Goal: Information Seeking & Learning: Learn about a topic

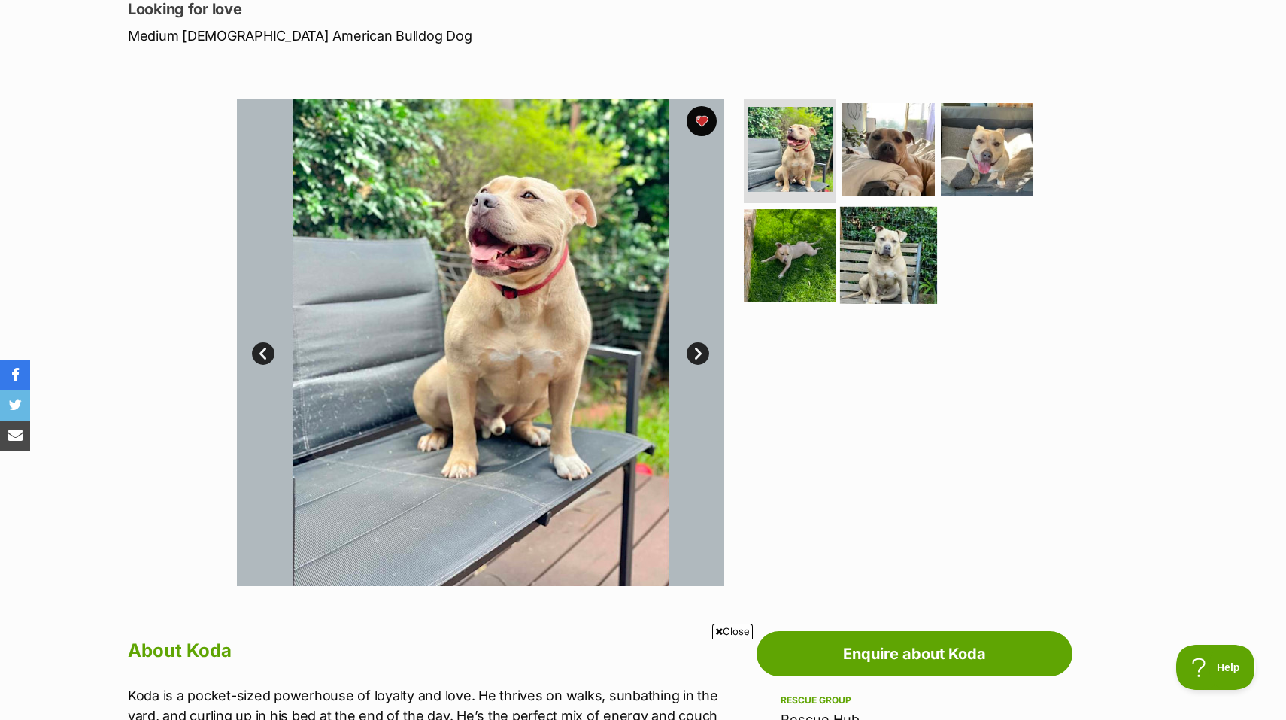
click at [881, 227] on img at bounding box center [888, 255] width 97 height 97
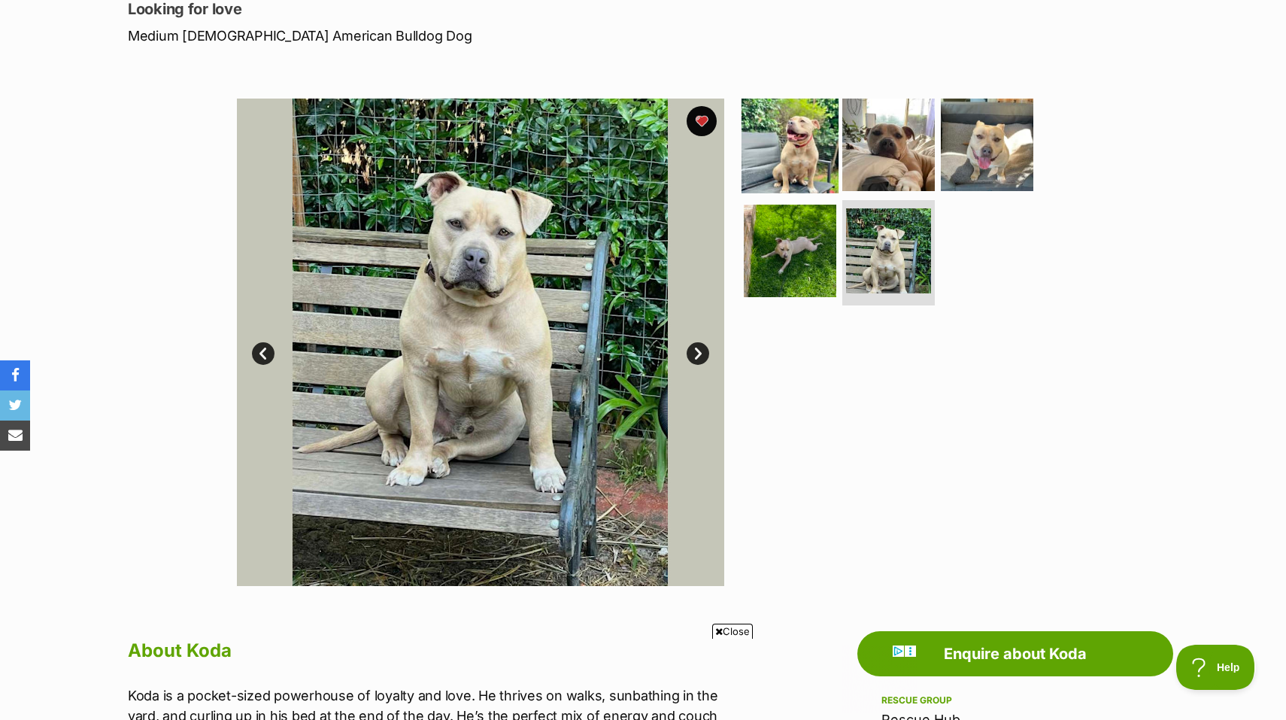
click at [799, 159] on img at bounding box center [789, 144] width 97 height 97
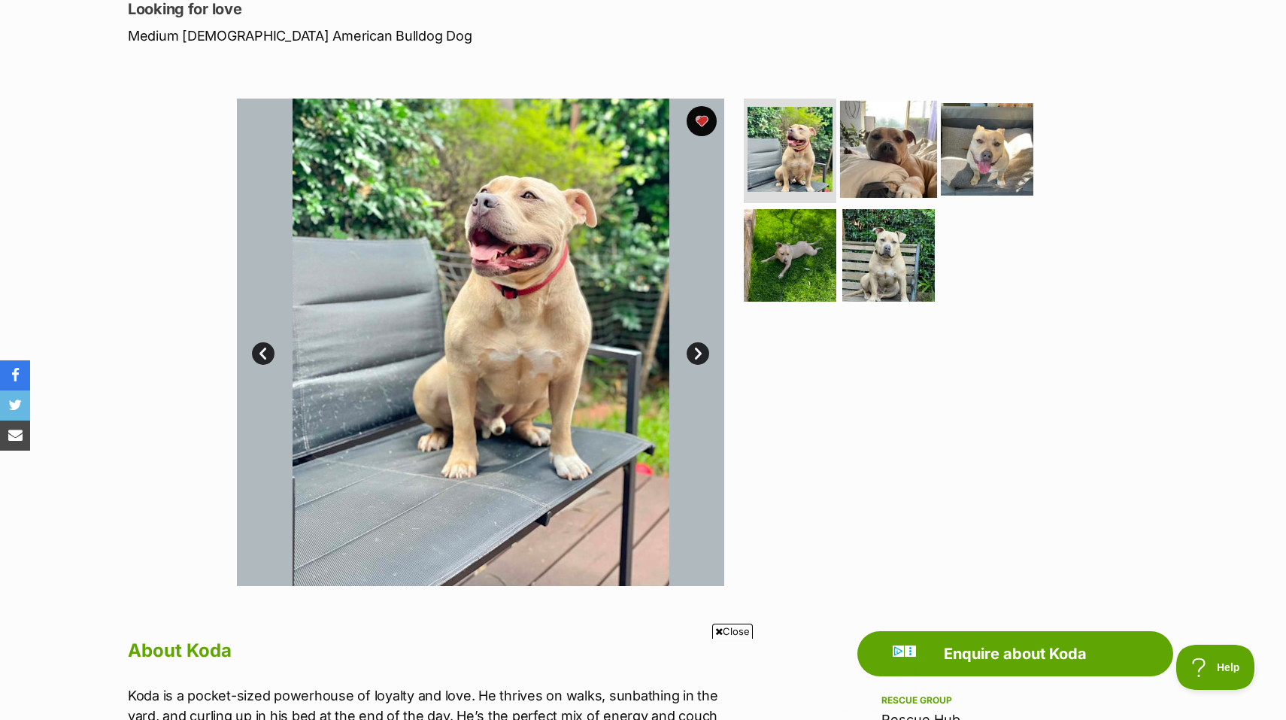
click at [864, 149] on img at bounding box center [888, 148] width 97 height 97
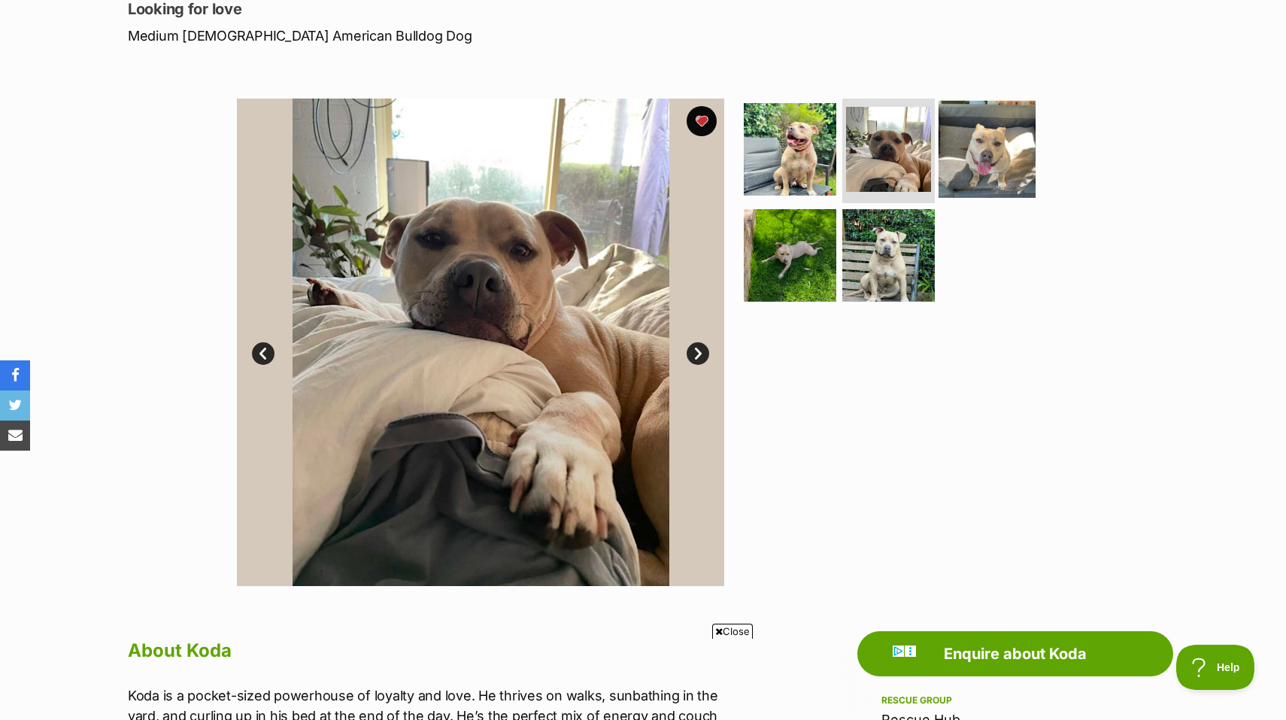
click at [988, 153] on img at bounding box center [986, 148] width 97 height 97
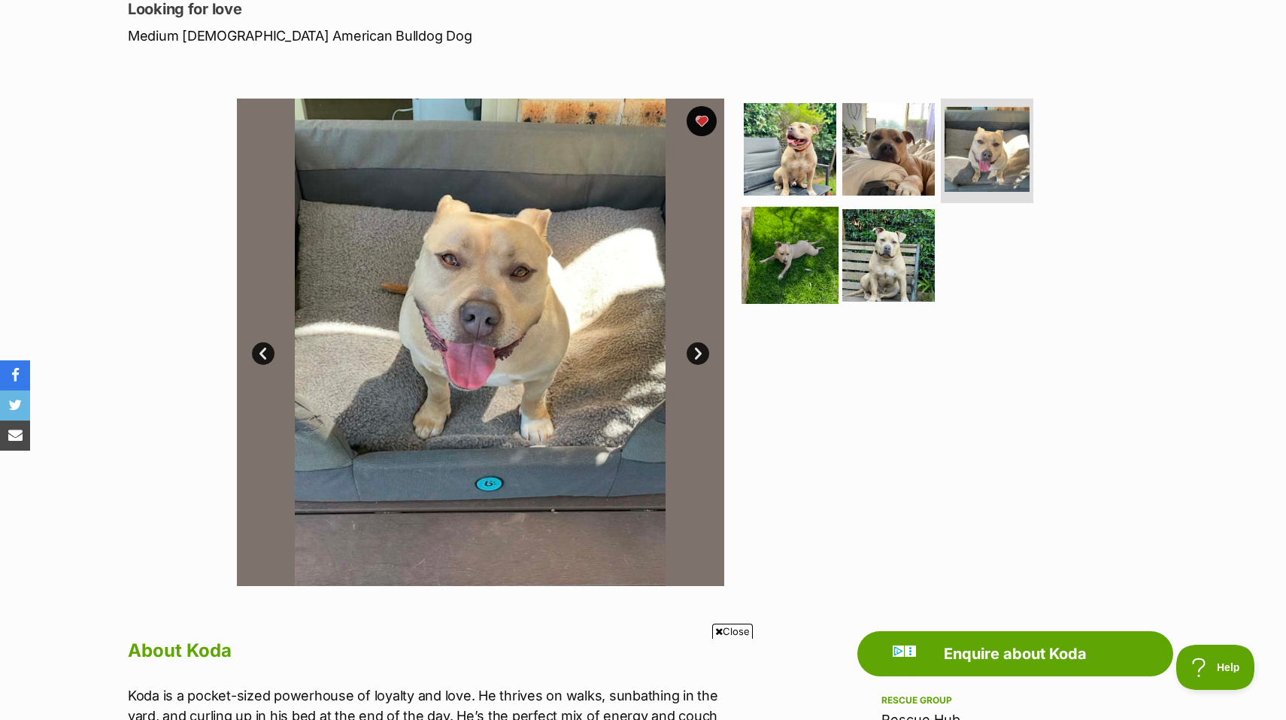
click at [799, 255] on img at bounding box center [789, 255] width 97 height 97
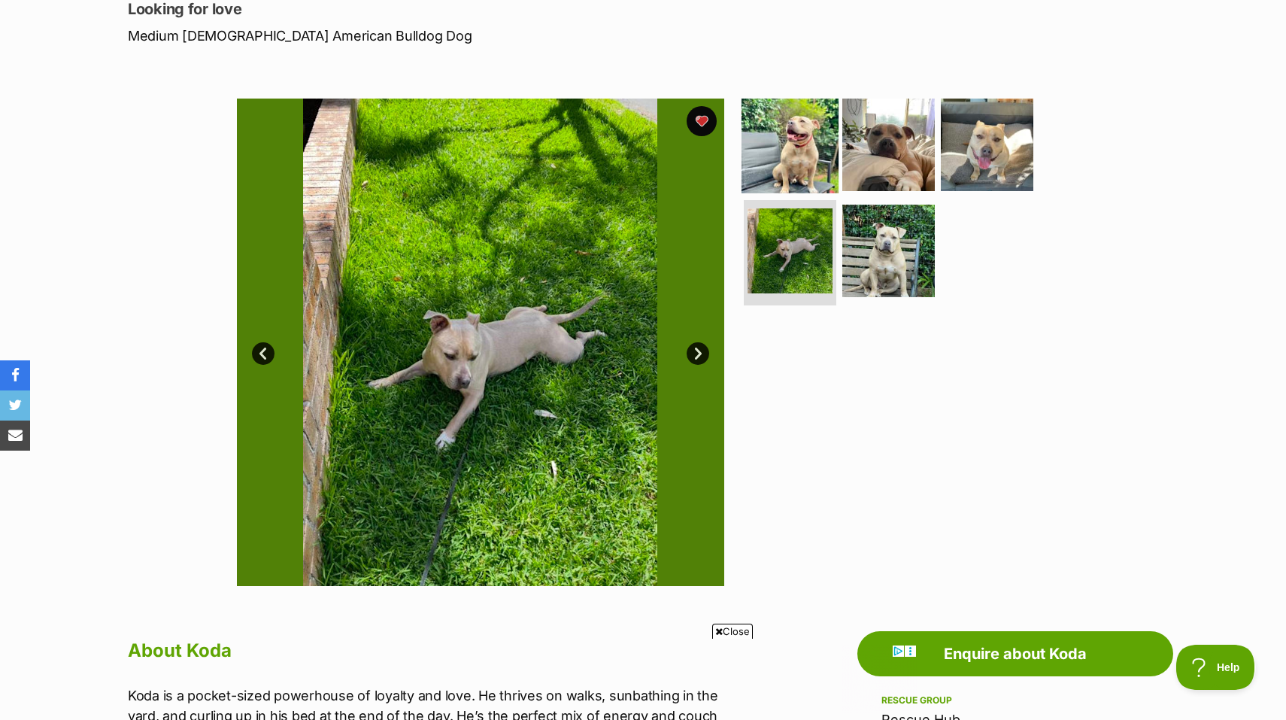
click at [797, 139] on img at bounding box center [789, 144] width 97 height 97
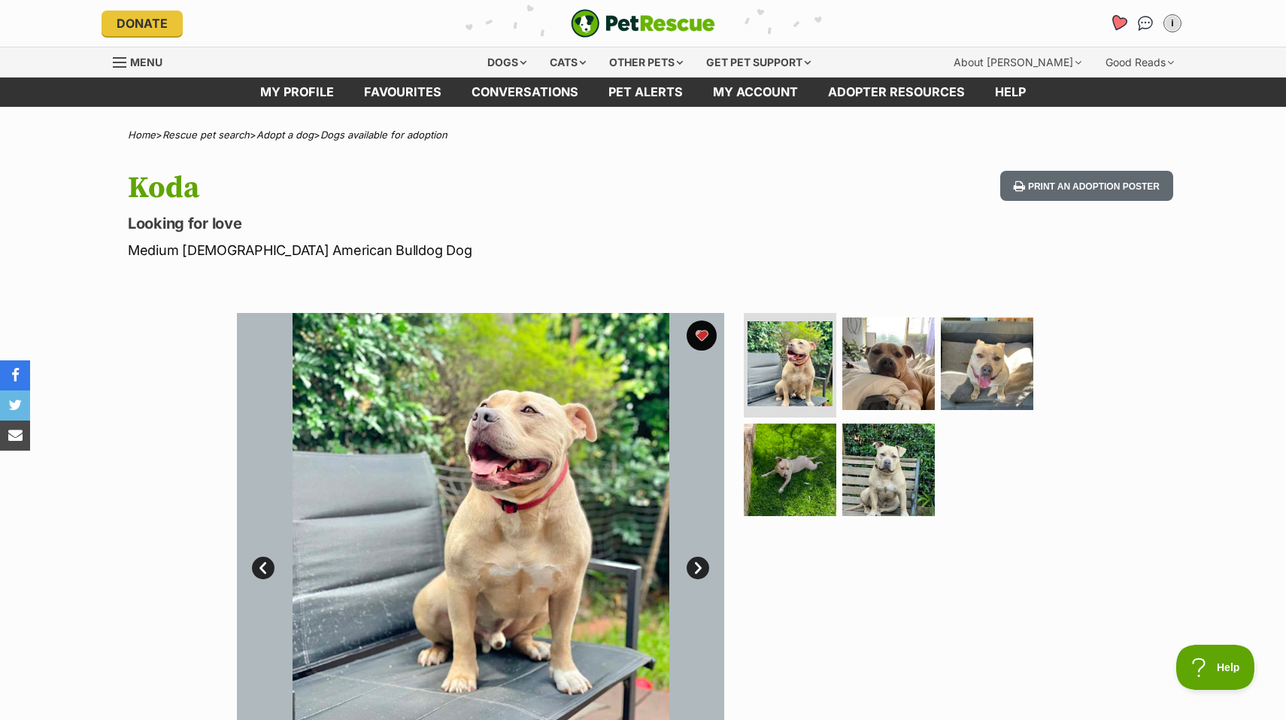
click at [1115, 21] on icon "Favourites" at bounding box center [1118, 22] width 18 height 17
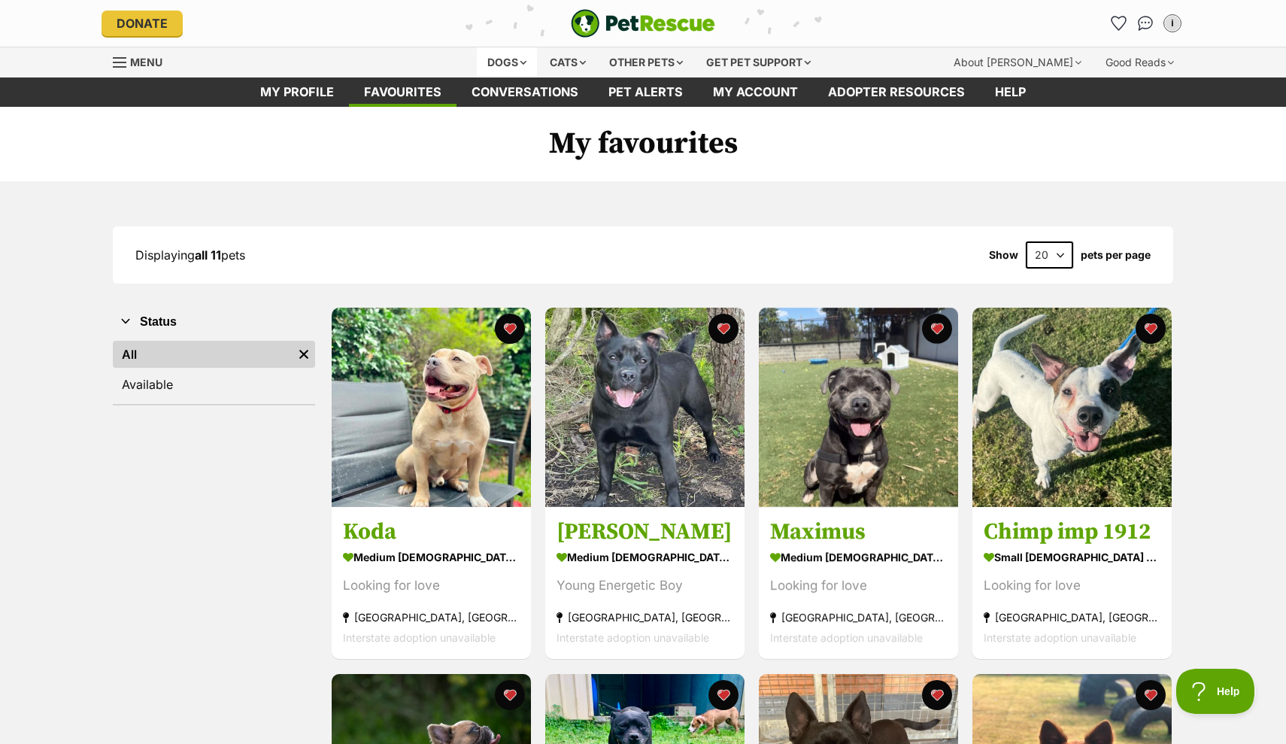
click at [492, 59] on div "Dogs" at bounding box center [507, 62] width 60 height 30
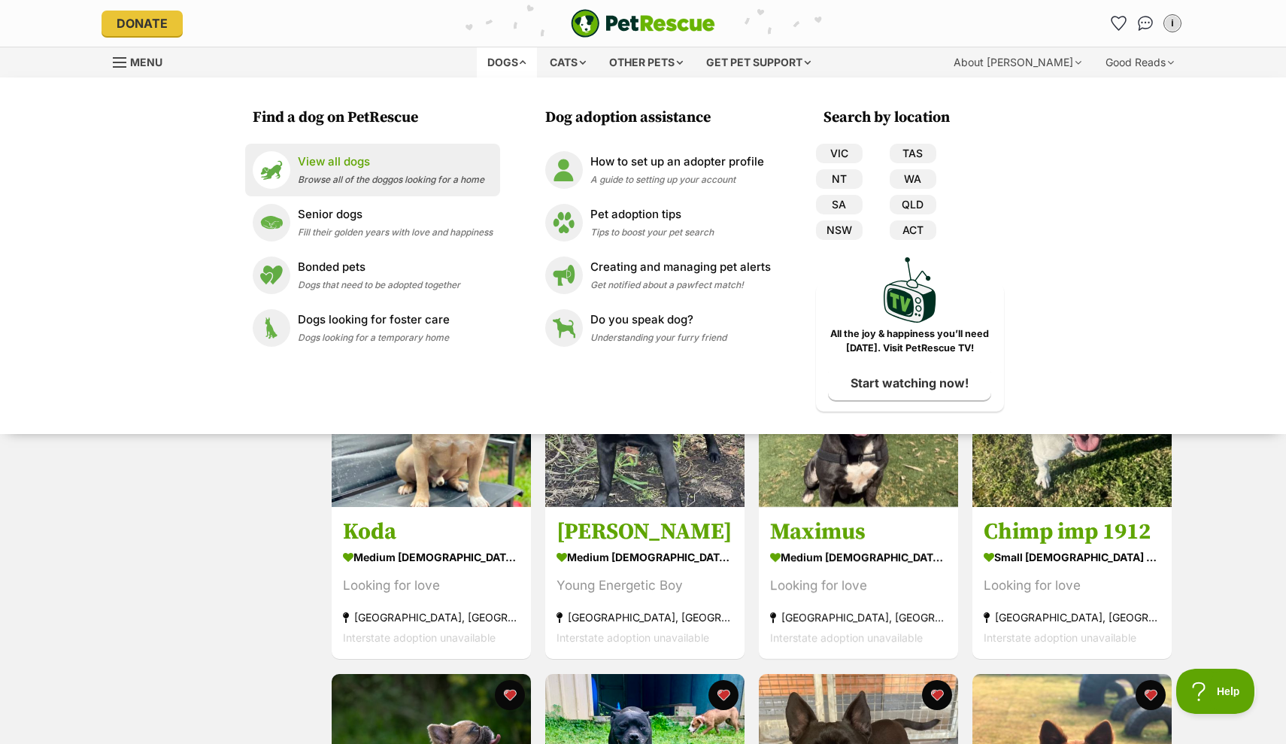
click at [390, 183] on span "Browse all of the doggos looking for a home" at bounding box center [391, 179] width 186 height 11
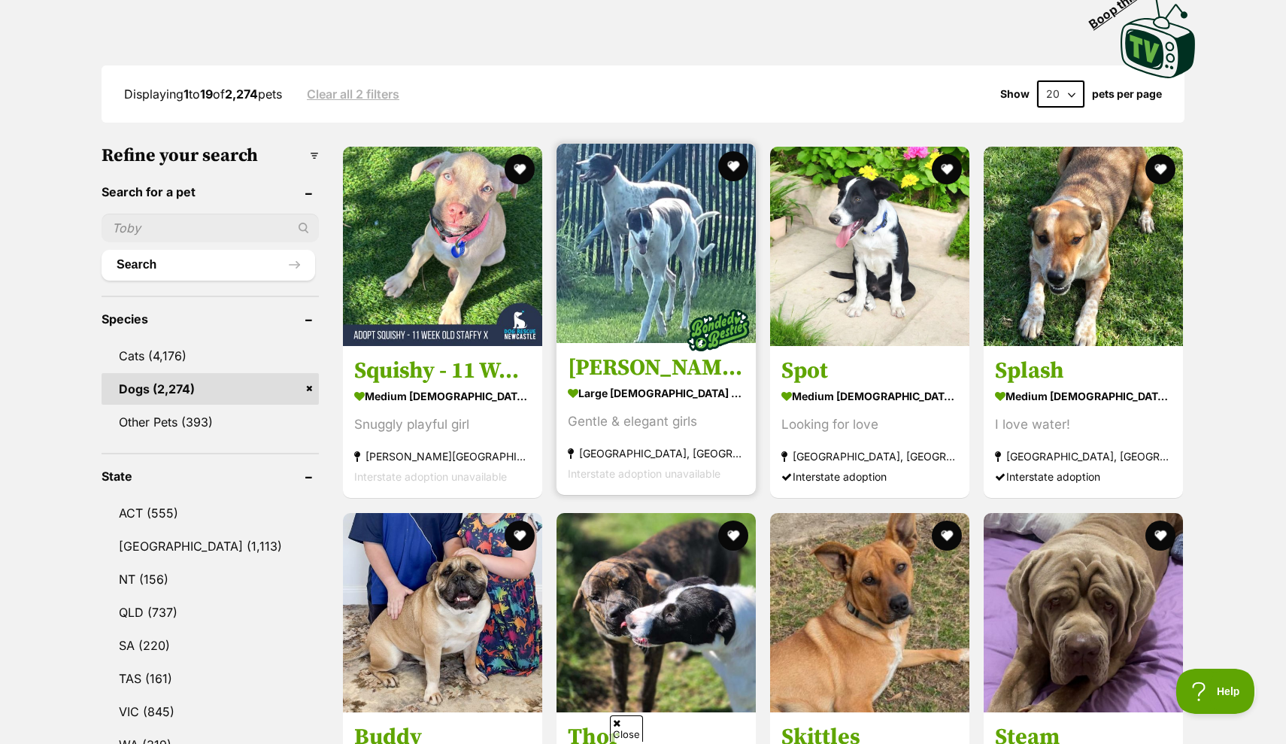
scroll to position [390, 0]
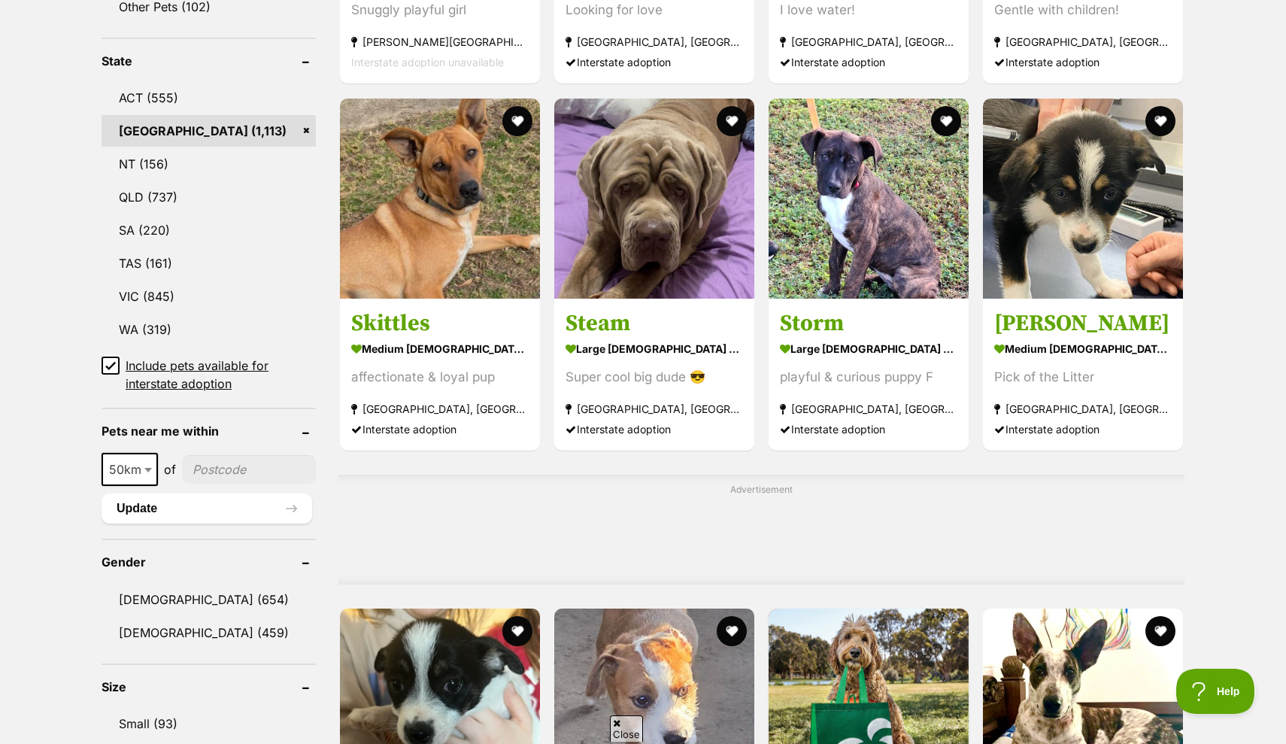
scroll to position [792, 0]
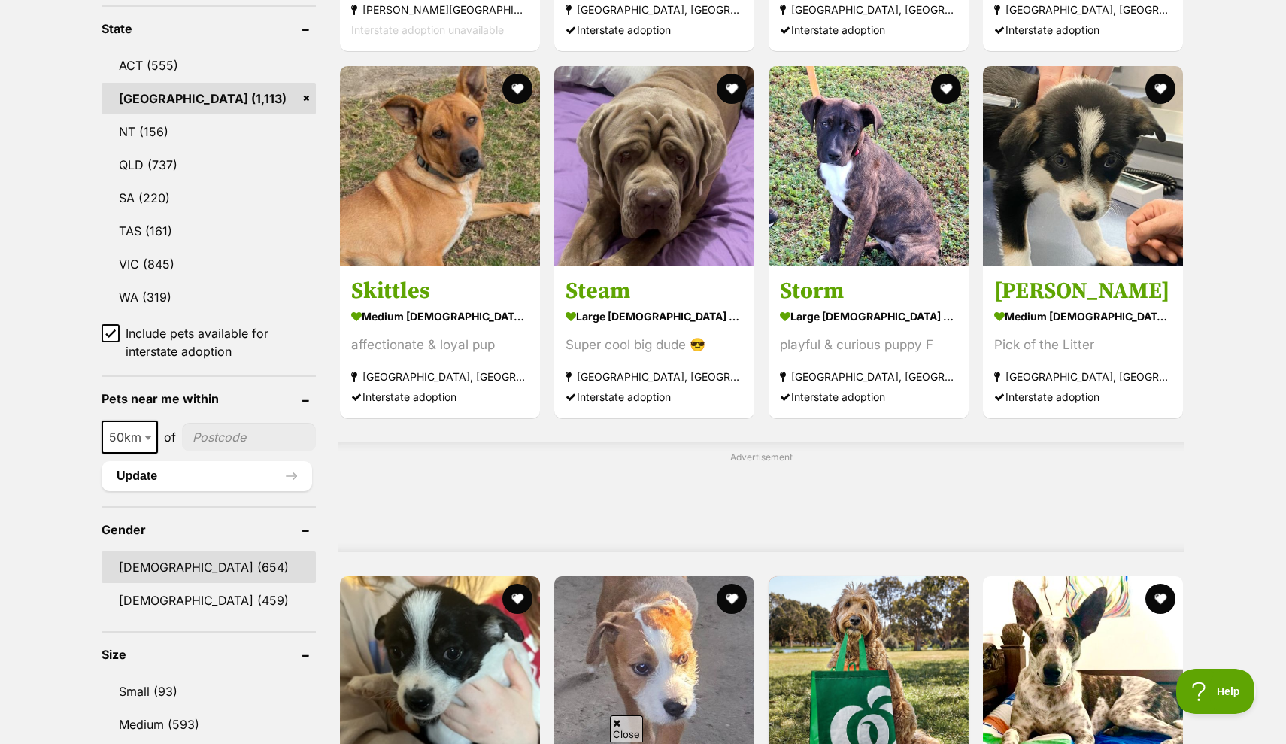
click at [171, 560] on link "[DEMOGRAPHIC_DATA] (654)" at bounding box center [209, 567] width 214 height 32
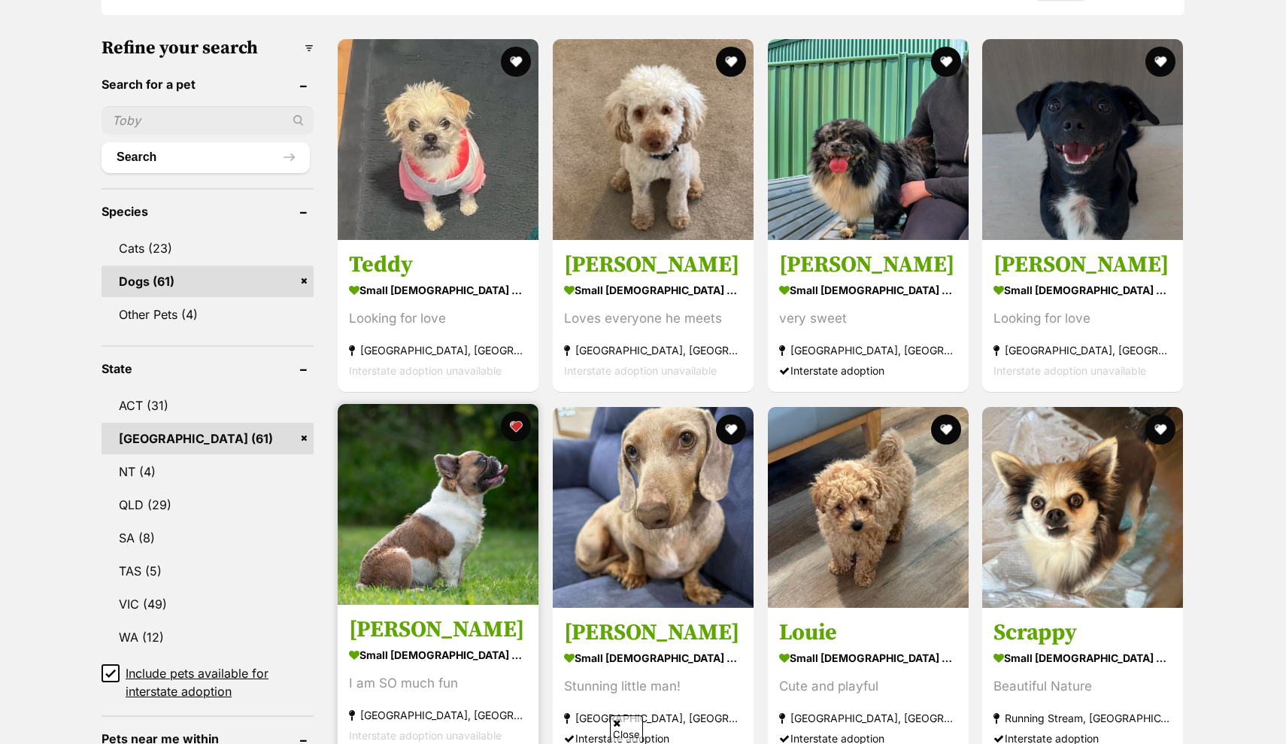
scroll to position [453, 0]
click at [402, 492] on img at bounding box center [438, 503] width 201 height 201
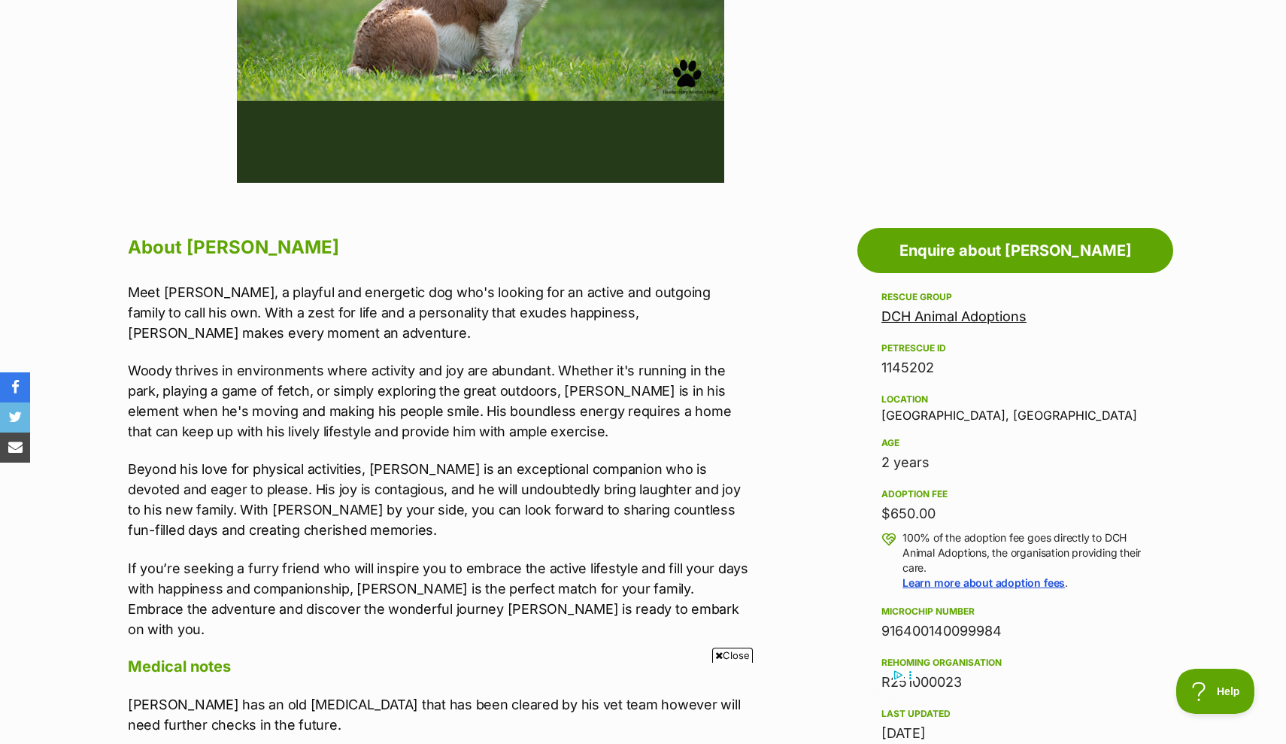
scroll to position [638, 0]
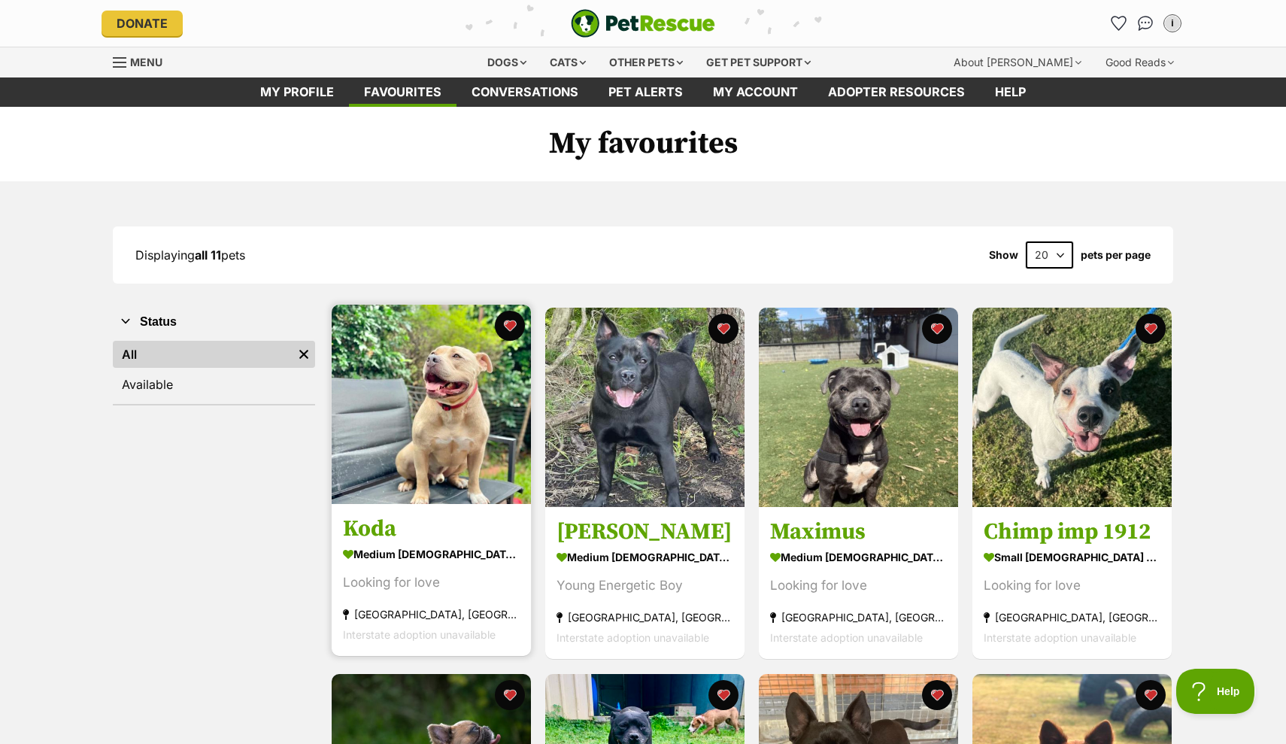
click at [432, 402] on img at bounding box center [431, 404] width 199 height 199
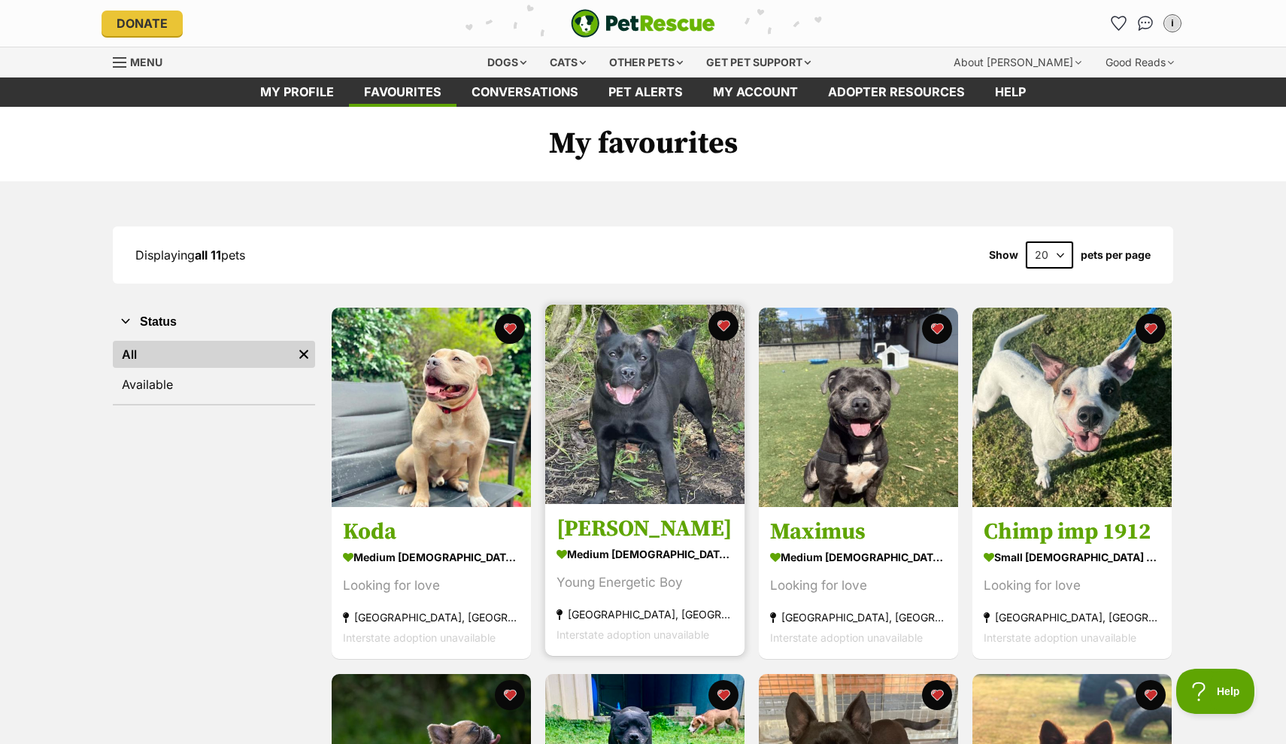
click at [647, 425] on img at bounding box center [644, 404] width 199 height 199
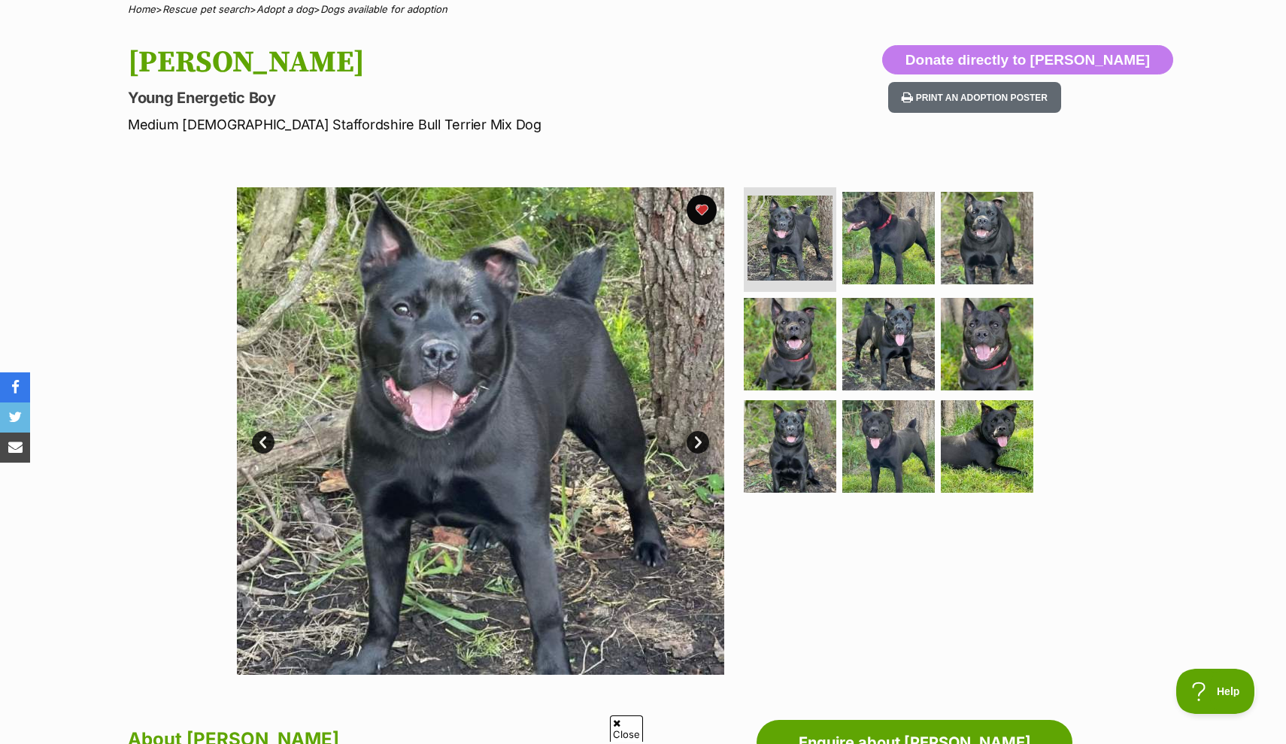
scroll to position [145, 0]
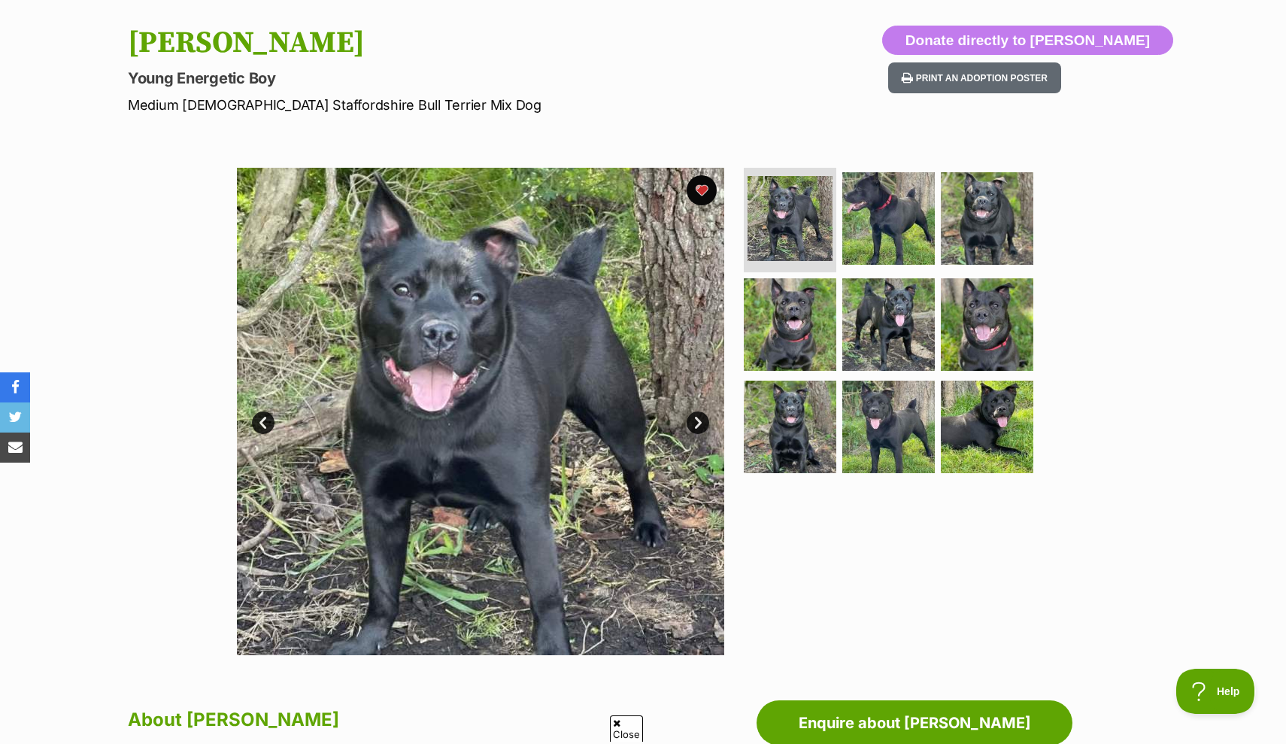
click at [697, 423] on link "Next" at bounding box center [698, 422] width 23 height 23
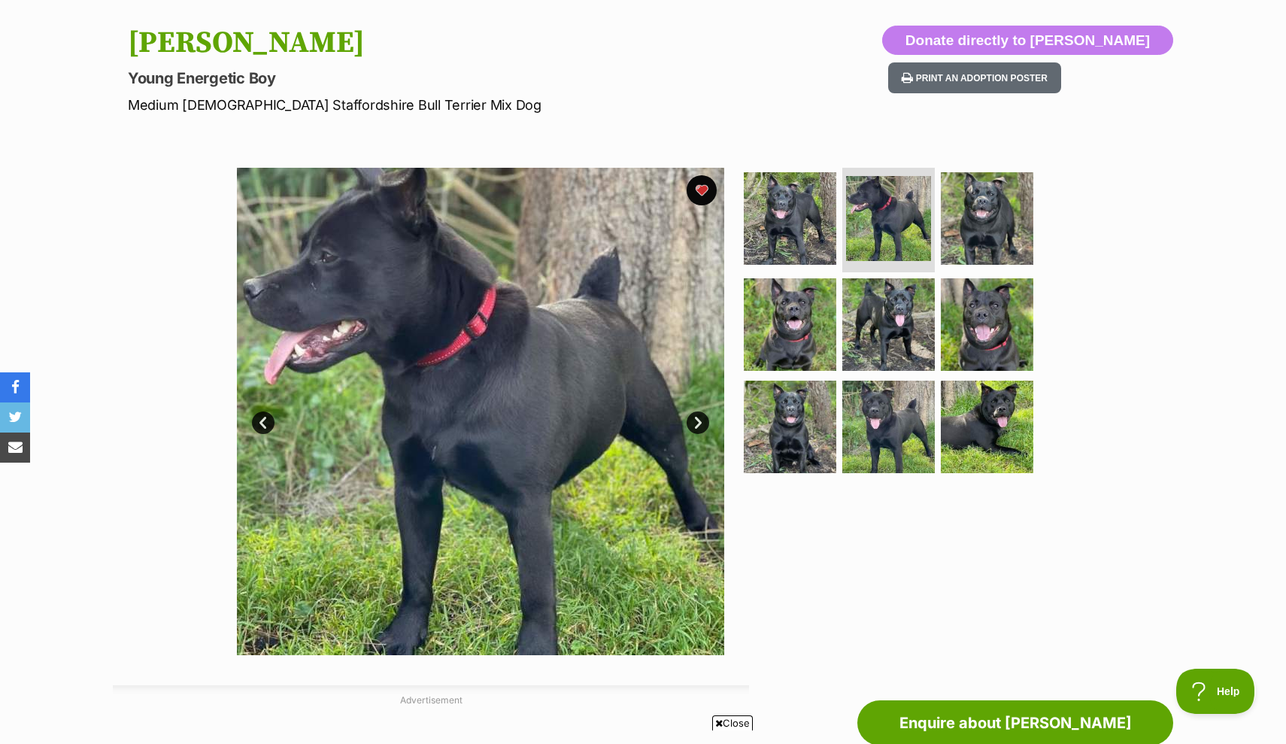
click at [698, 423] on link "Next" at bounding box center [698, 422] width 23 height 23
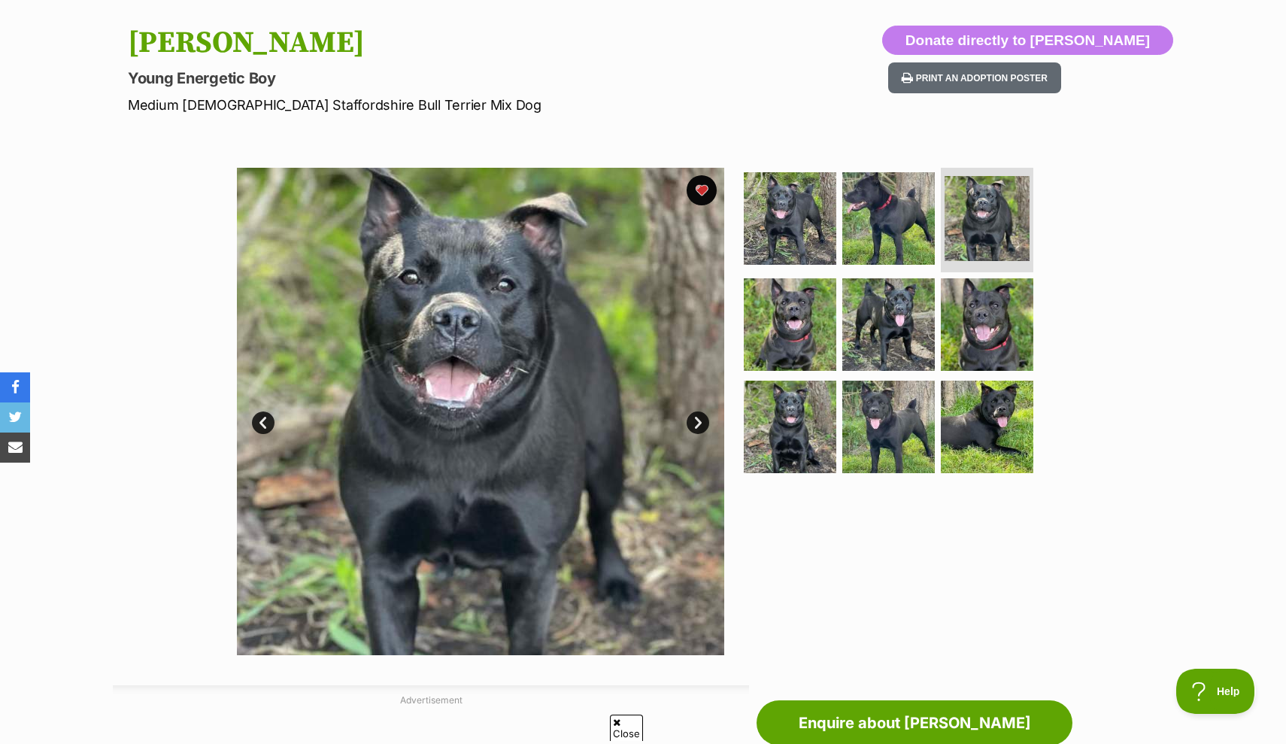
click at [698, 423] on link "Next" at bounding box center [698, 422] width 23 height 23
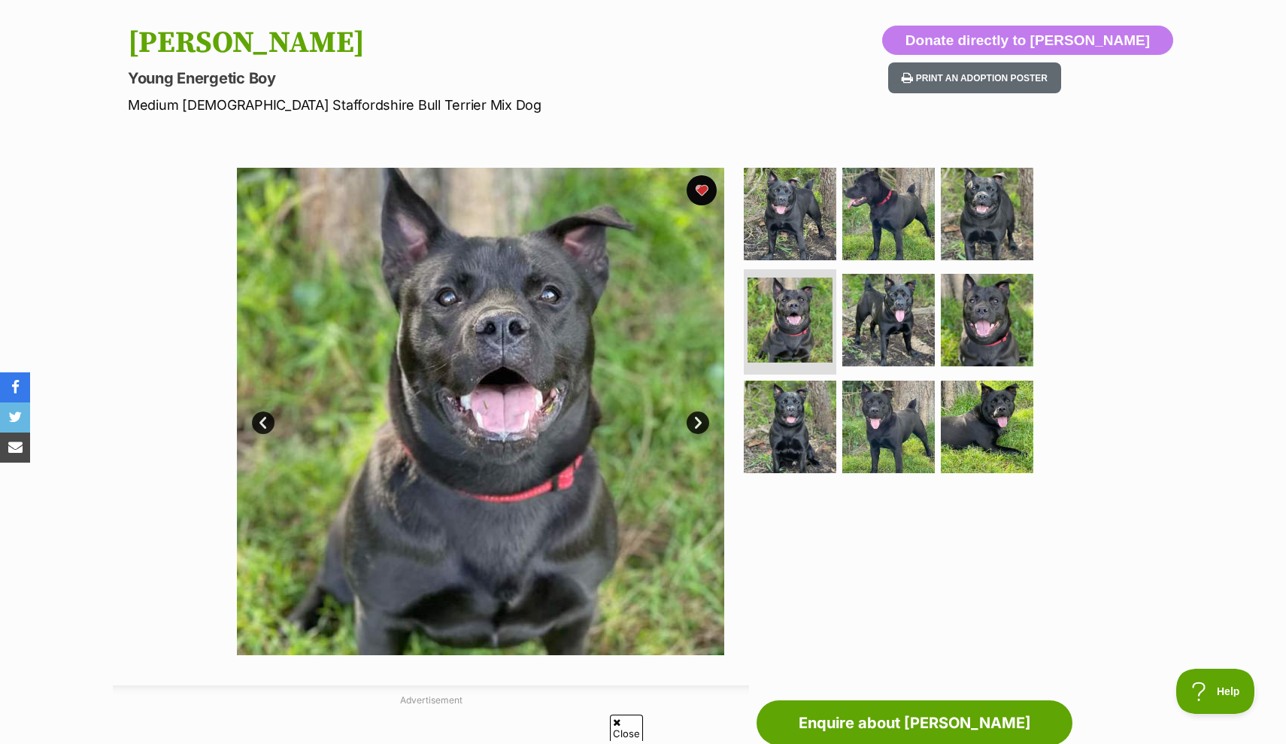
click at [698, 423] on link "Next" at bounding box center [698, 422] width 23 height 23
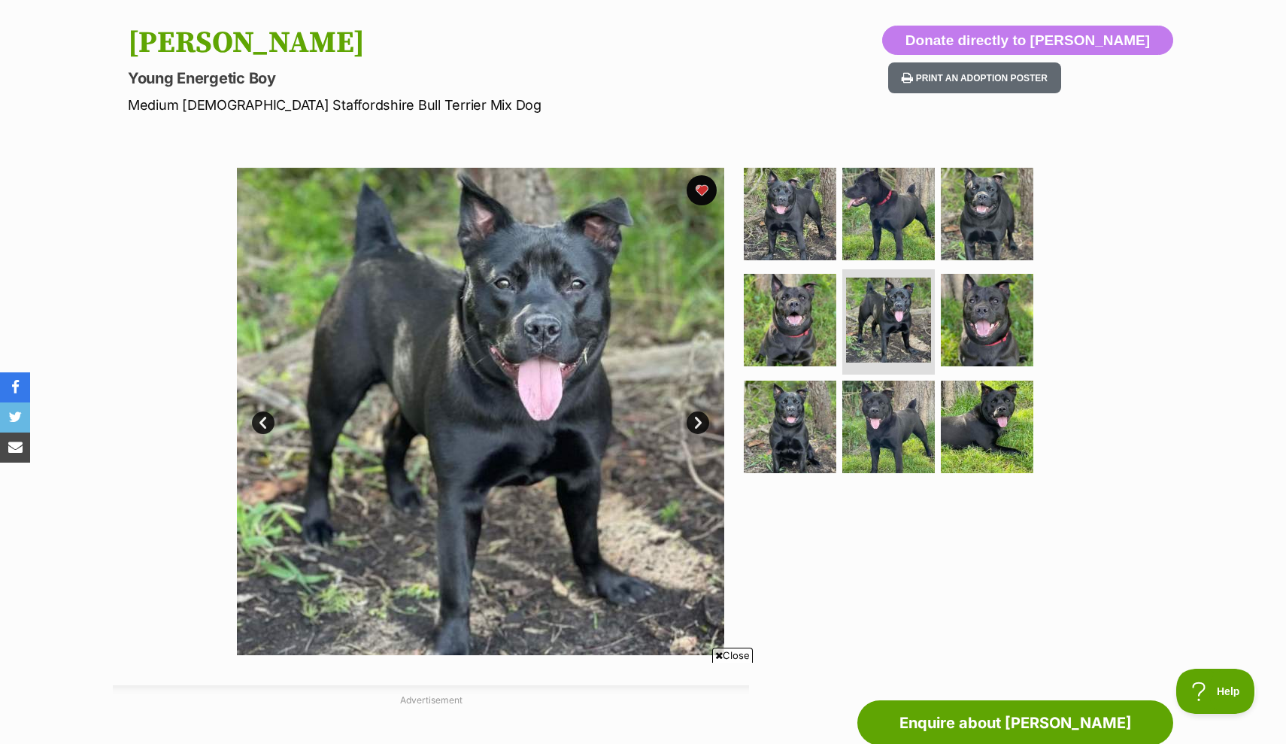
click at [698, 423] on link "Next" at bounding box center [698, 422] width 23 height 23
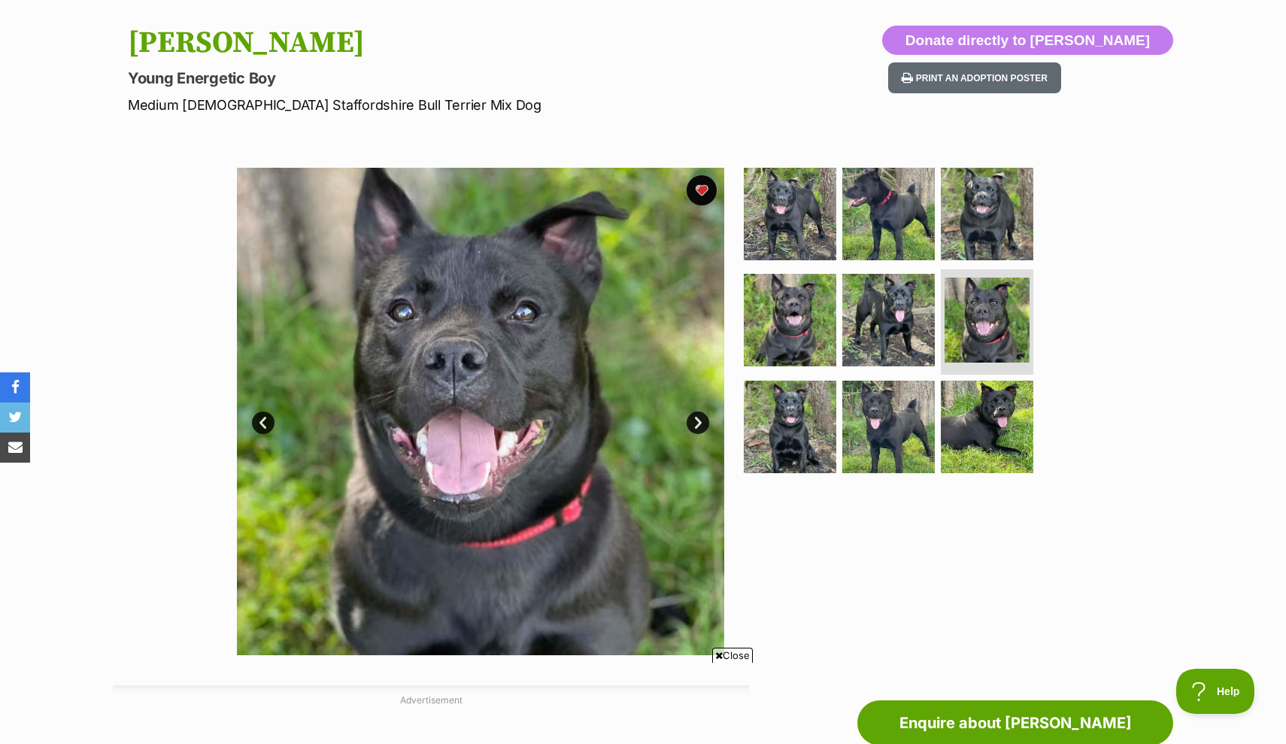
click at [699, 423] on link "Next" at bounding box center [698, 422] width 23 height 23
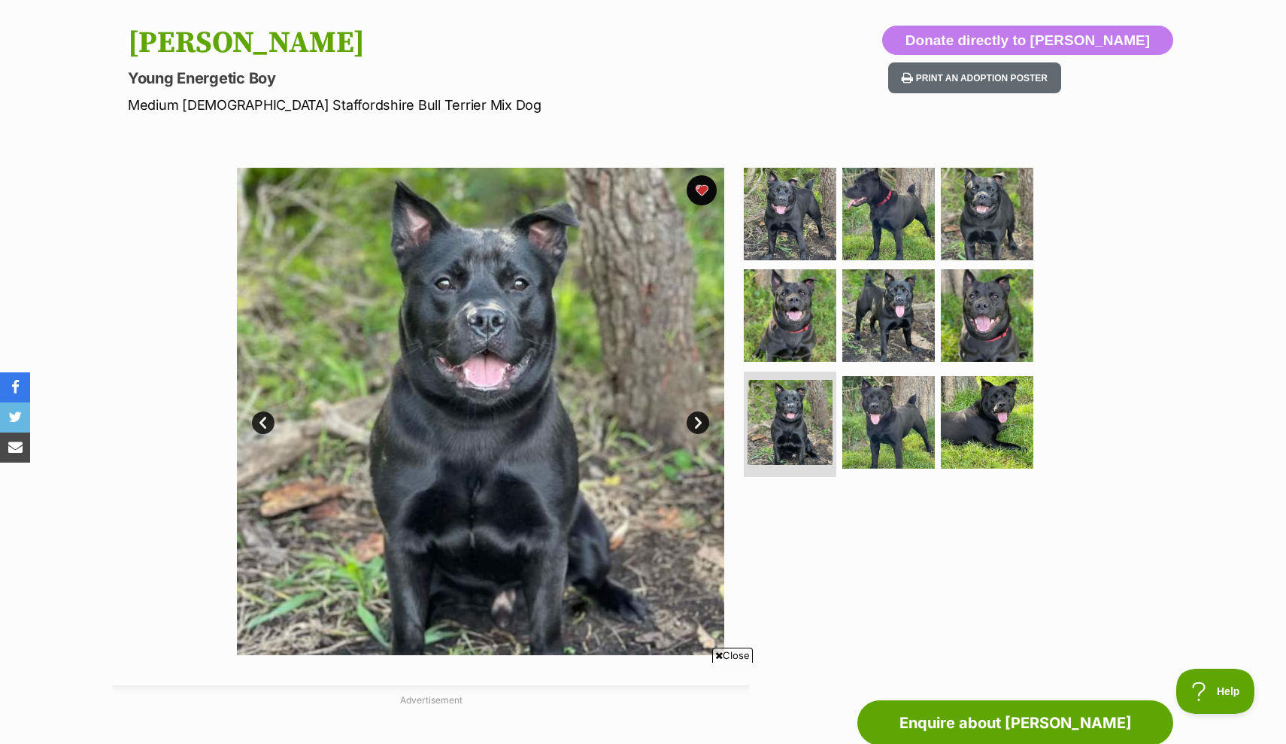
click at [699, 423] on link "Next" at bounding box center [698, 422] width 23 height 23
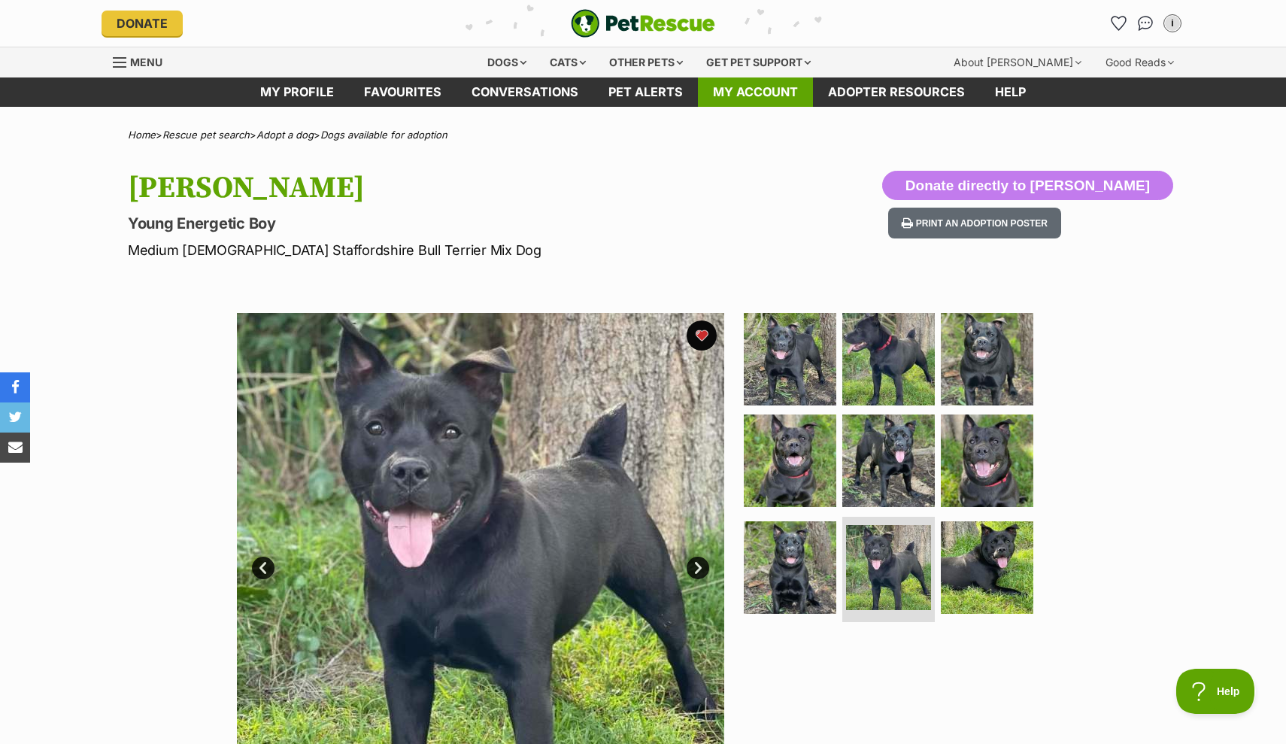
scroll to position [0, 0]
click at [879, 557] on img at bounding box center [888, 567] width 89 height 89
click at [796, 550] on img at bounding box center [789, 567] width 97 height 97
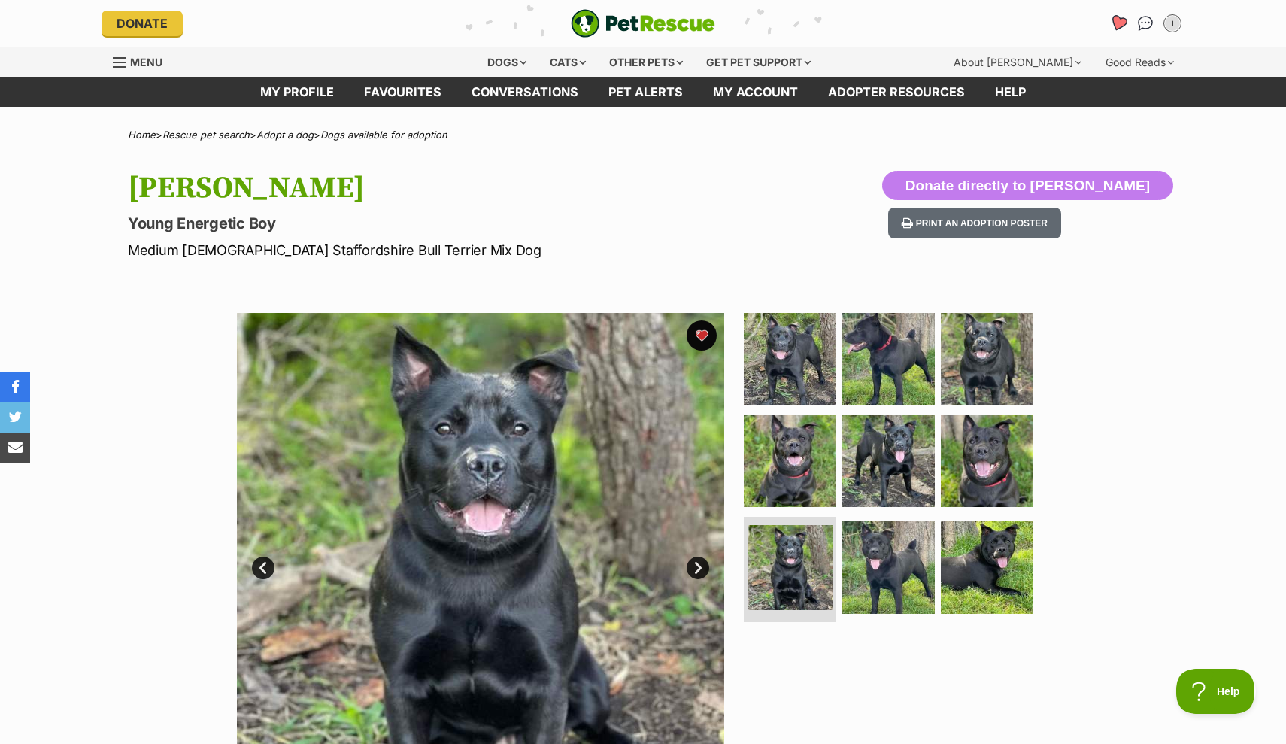
click at [1124, 27] on icon "Favourites" at bounding box center [1118, 24] width 20 height 20
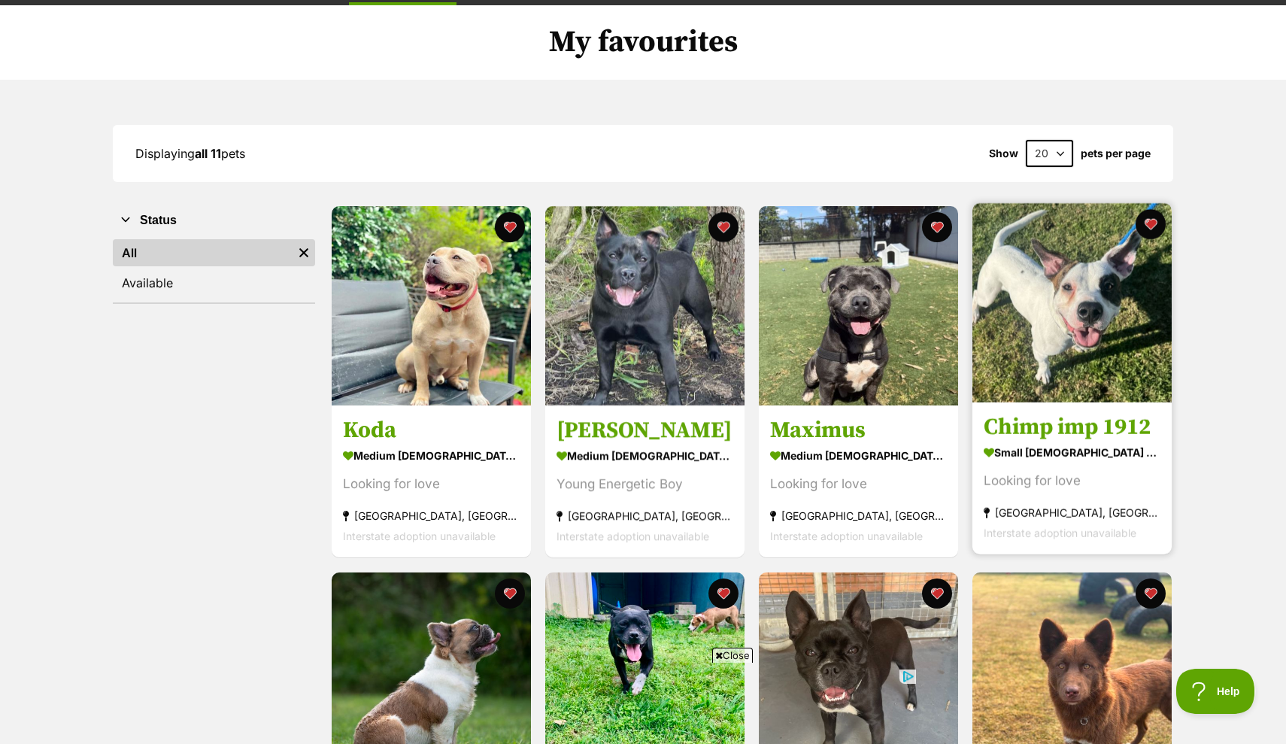
click at [1063, 359] on img at bounding box center [1071, 302] width 199 height 199
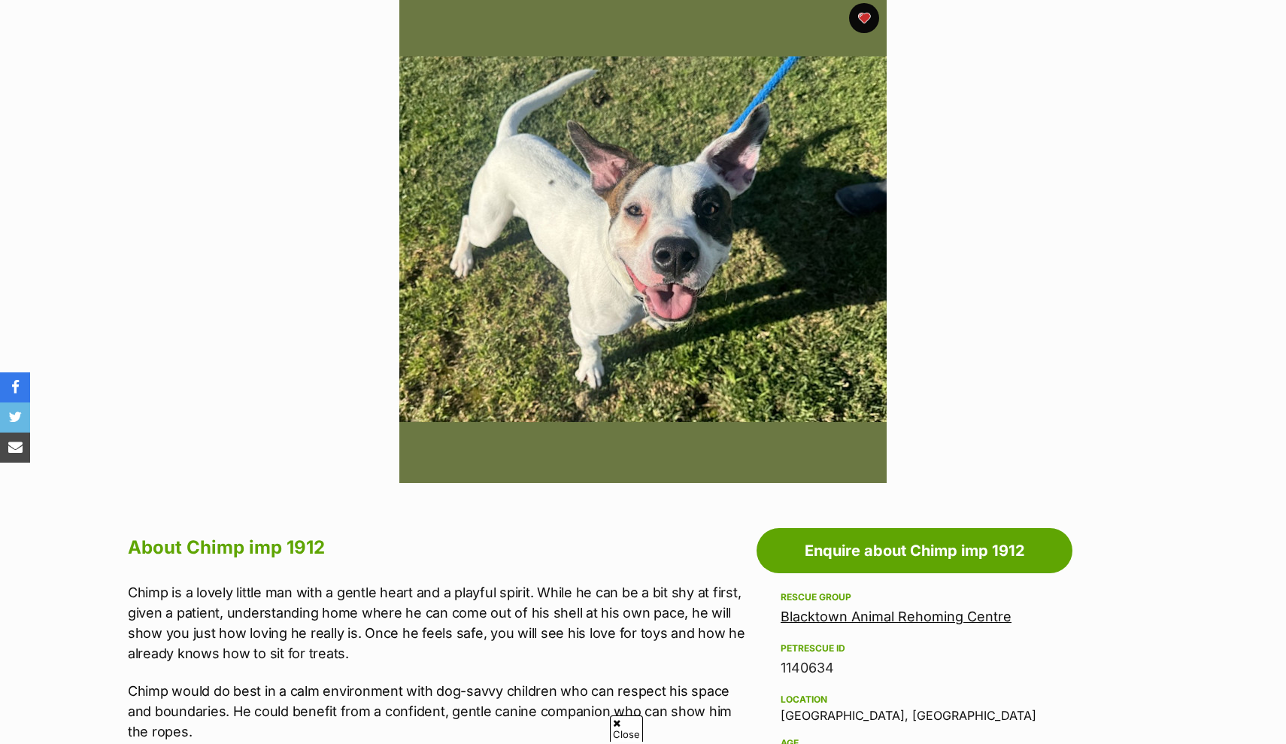
scroll to position [362, 0]
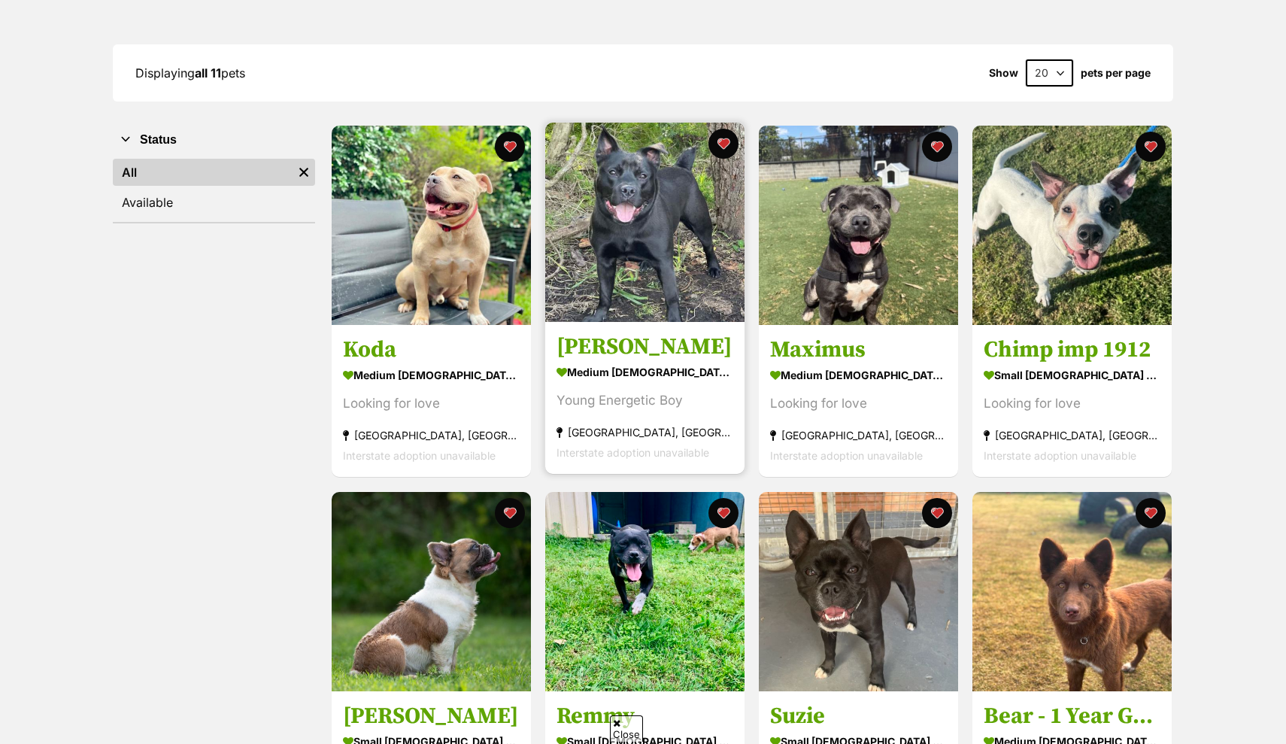
scroll to position [168, 0]
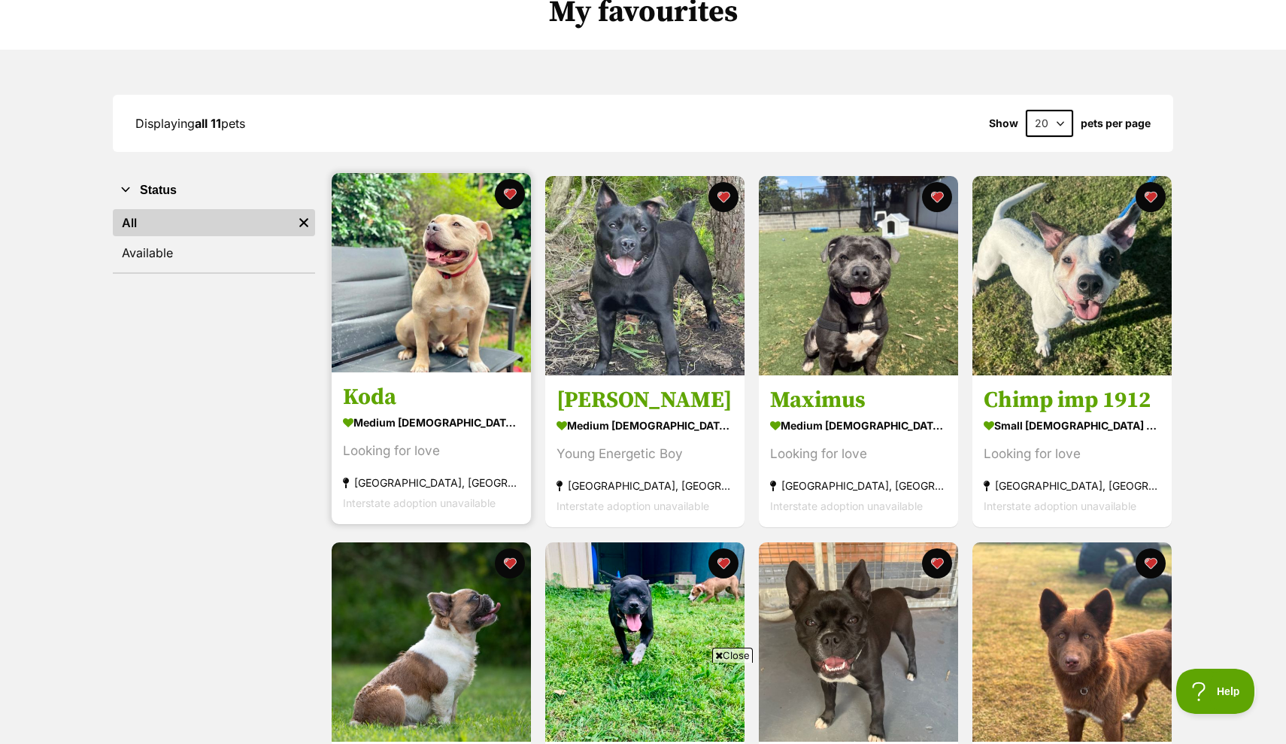
click at [483, 318] on img at bounding box center [431, 272] width 199 height 199
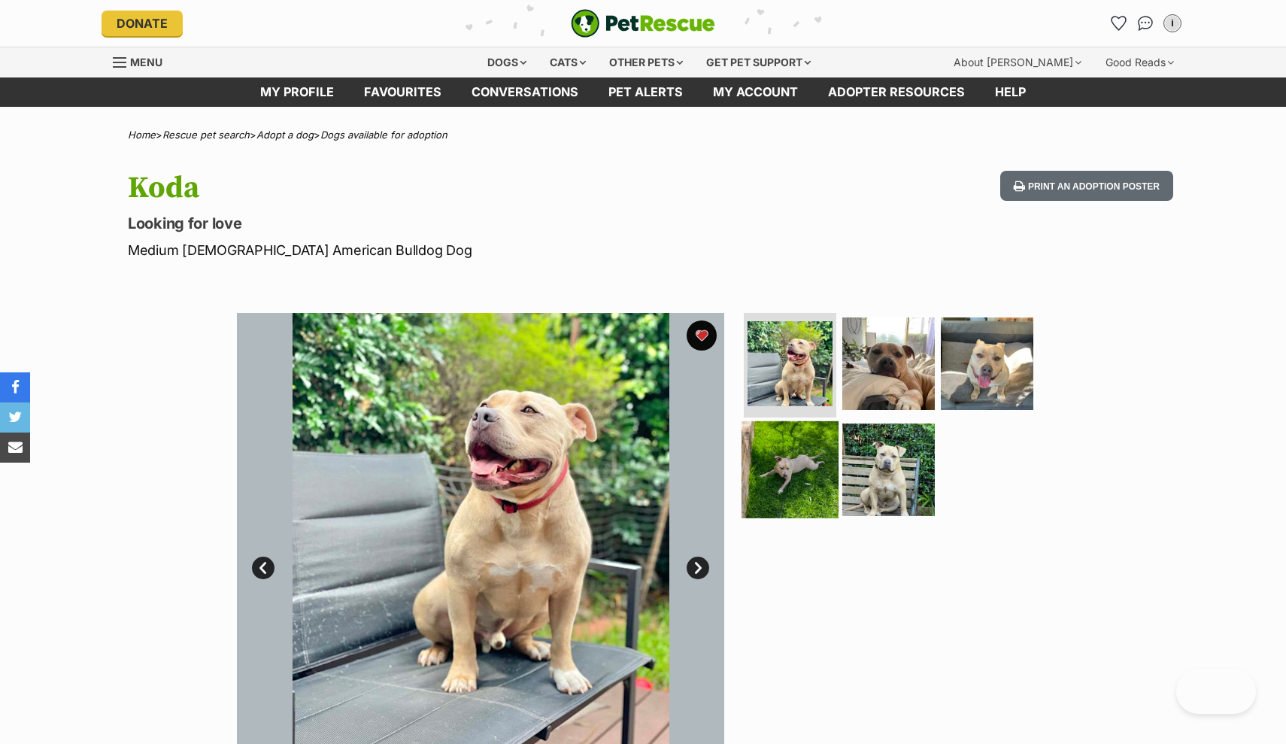
click at [792, 478] on img at bounding box center [789, 469] width 97 height 97
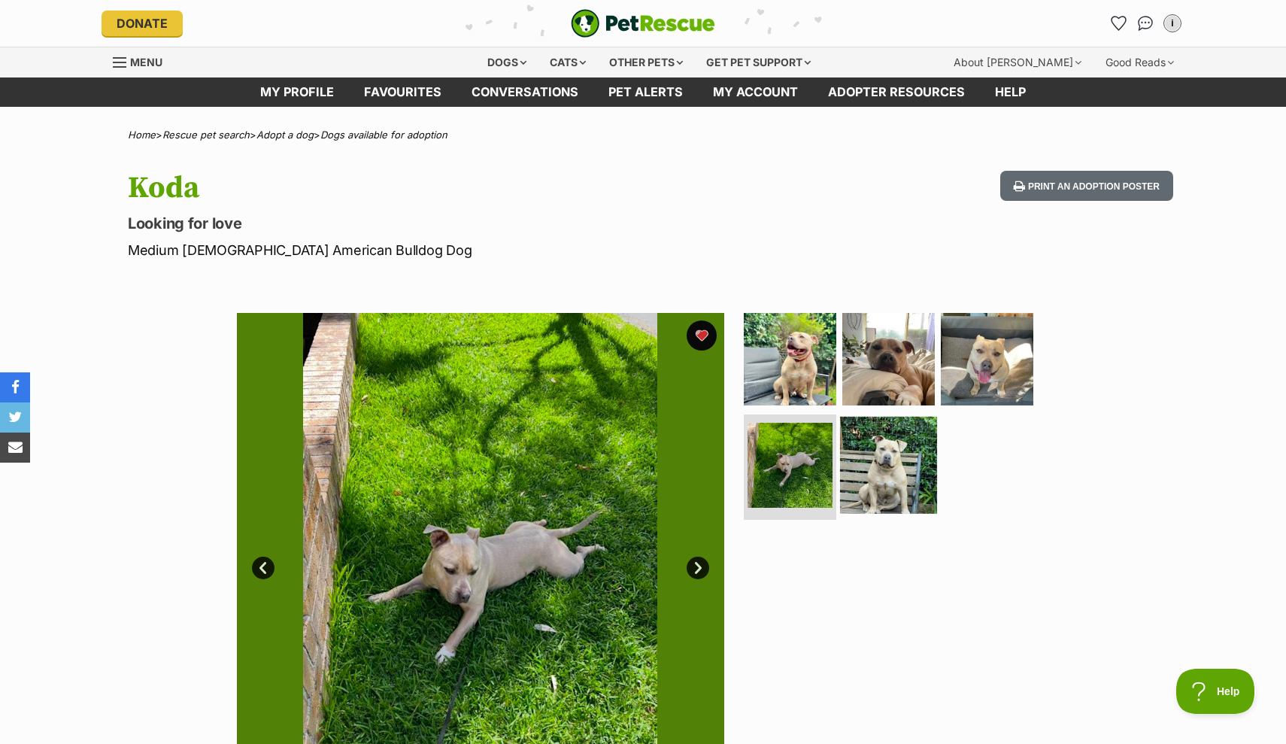
click at [890, 468] on img at bounding box center [888, 465] width 97 height 97
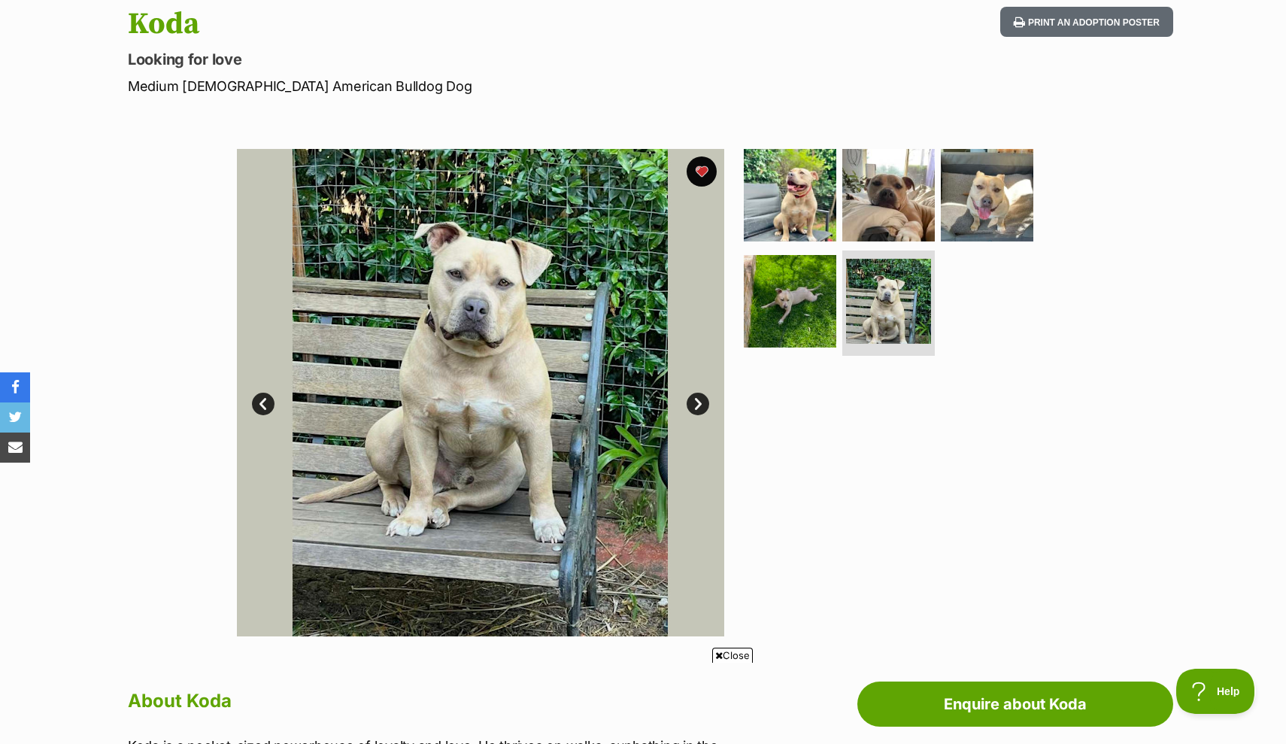
scroll to position [157, 0]
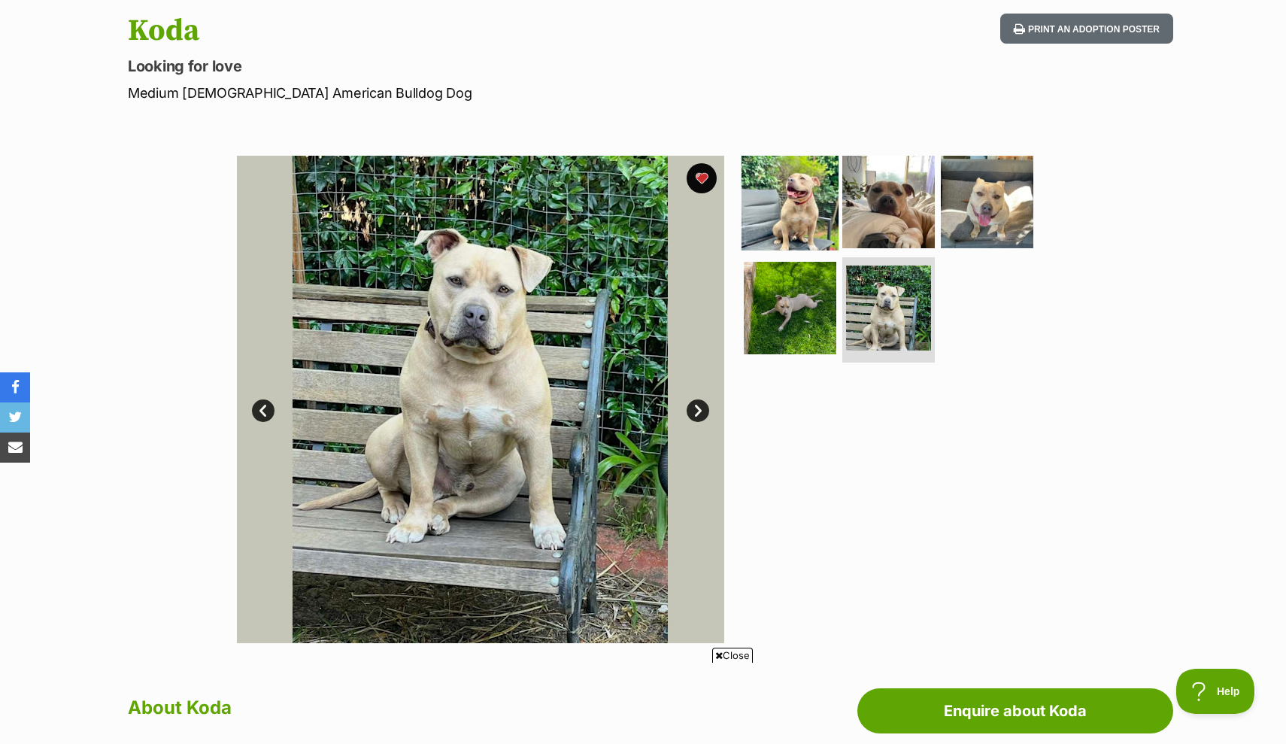
click at [784, 190] on img at bounding box center [789, 201] width 97 height 97
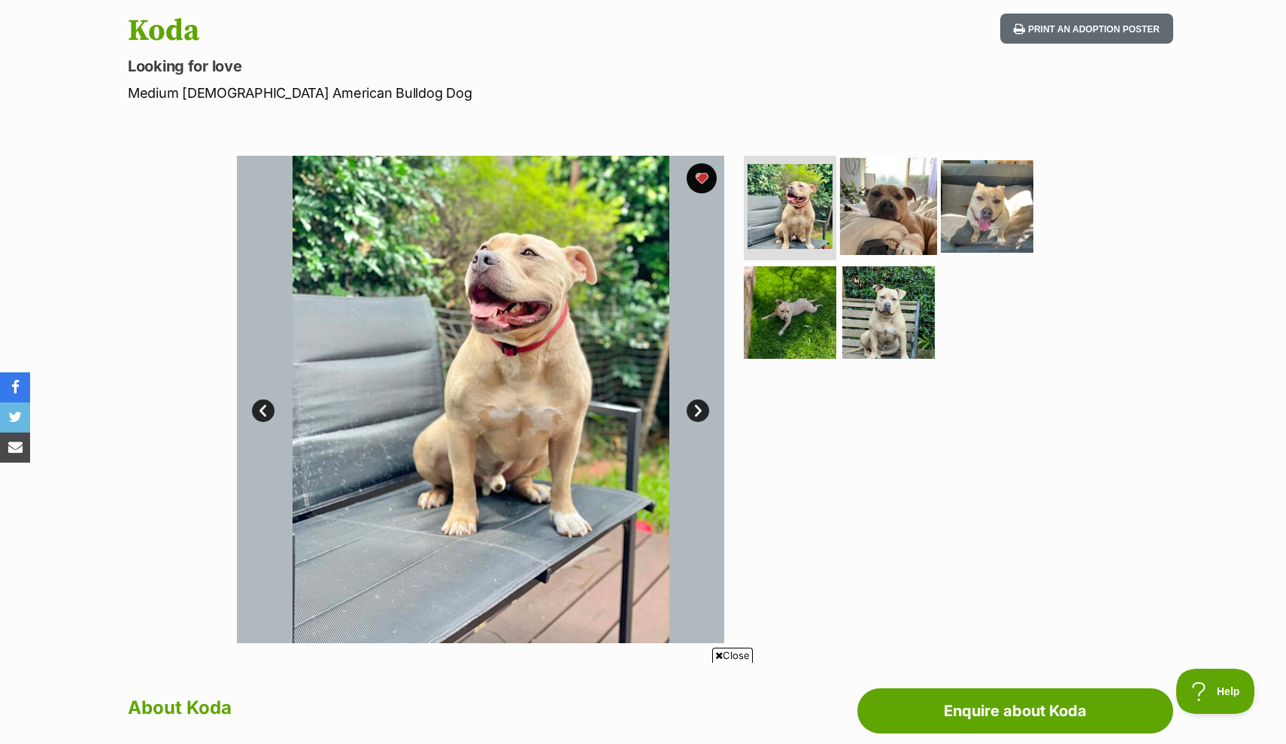
click at [915, 188] on img at bounding box center [888, 205] width 97 height 97
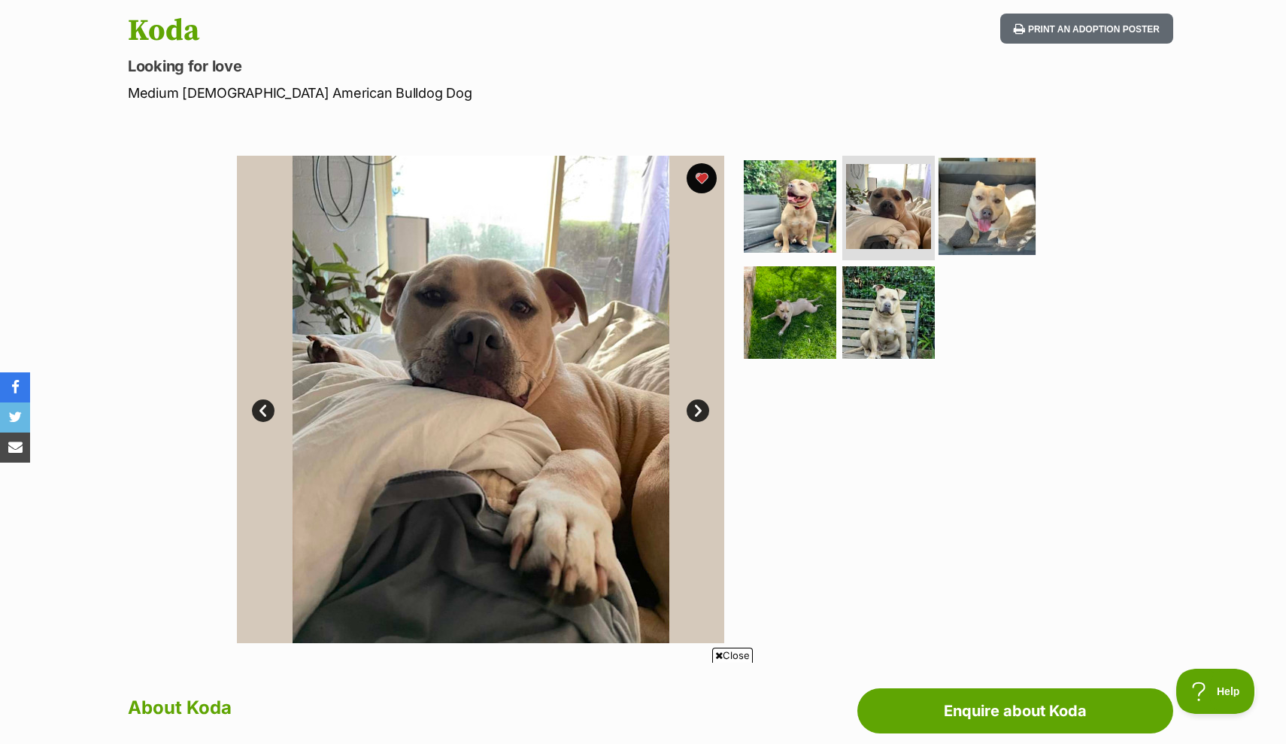
click at [968, 188] on img at bounding box center [986, 205] width 97 height 97
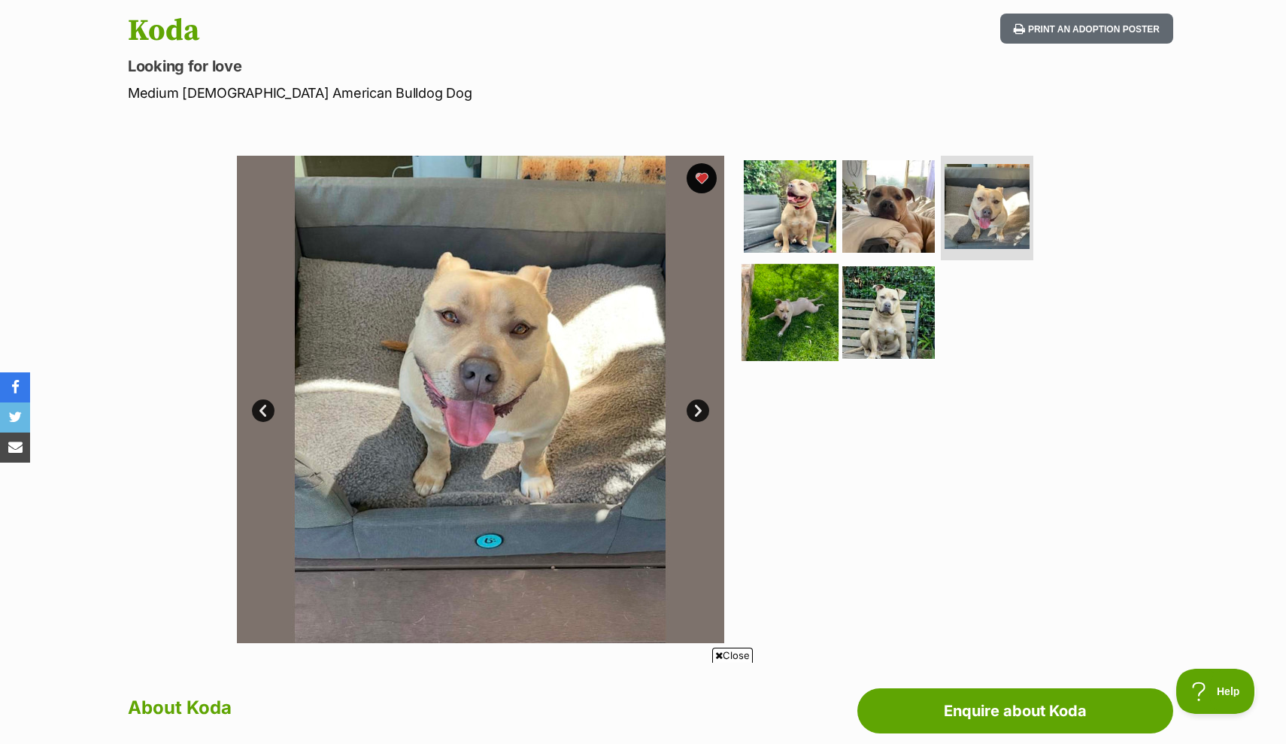
click at [829, 317] on img at bounding box center [789, 312] width 97 height 97
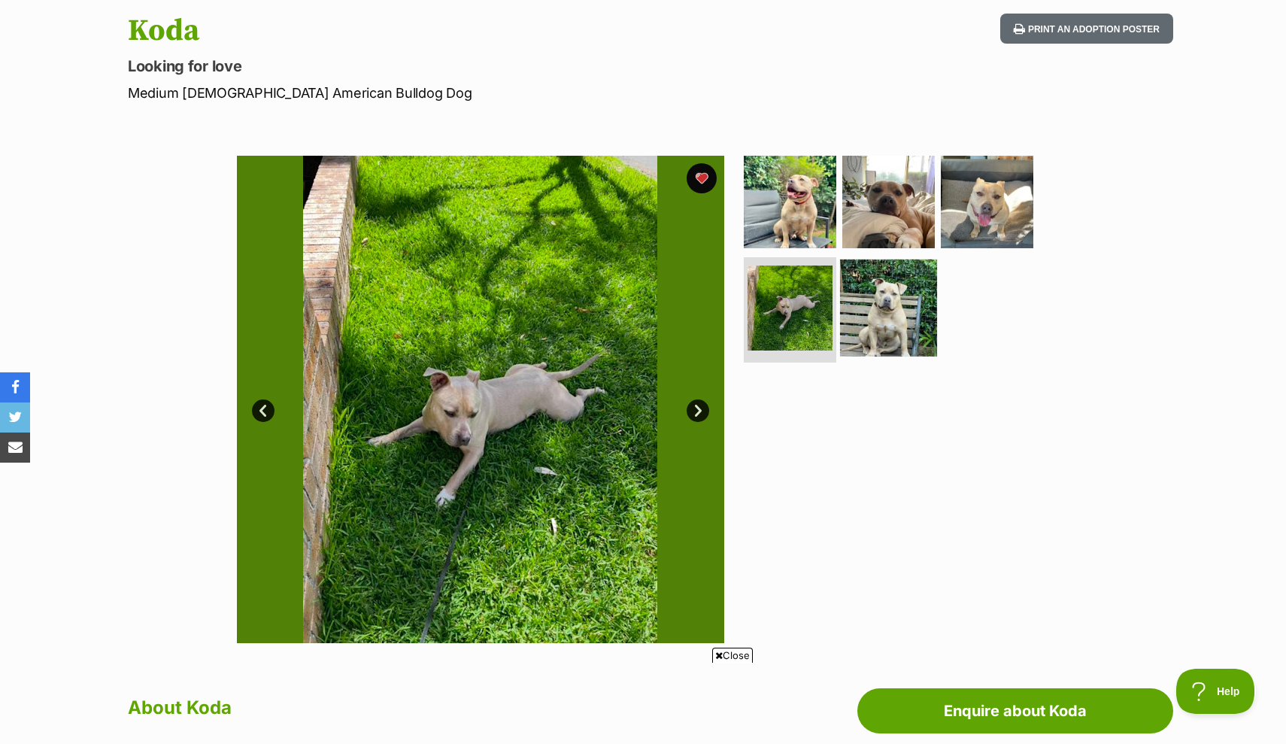
click at [888, 314] on img at bounding box center [888, 307] width 97 height 97
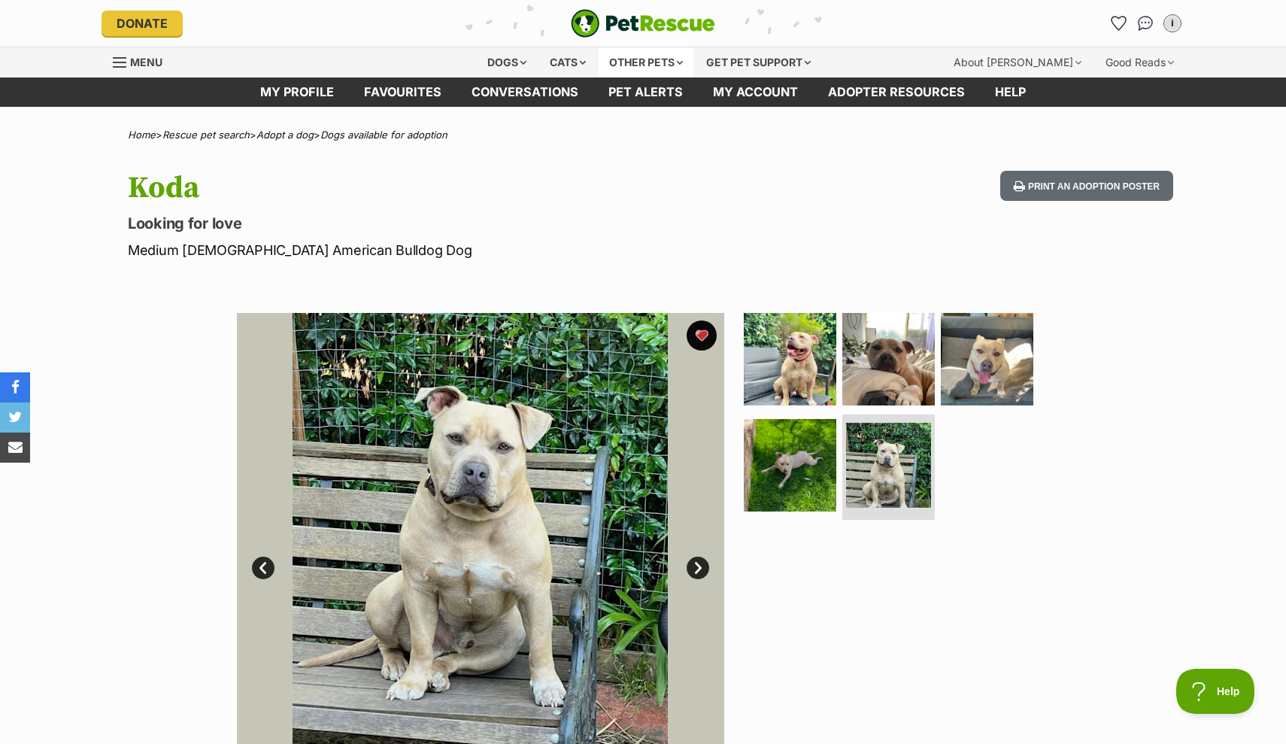
scroll to position [0, 0]
click at [1120, 19] on icon "Favourites" at bounding box center [1118, 22] width 18 height 17
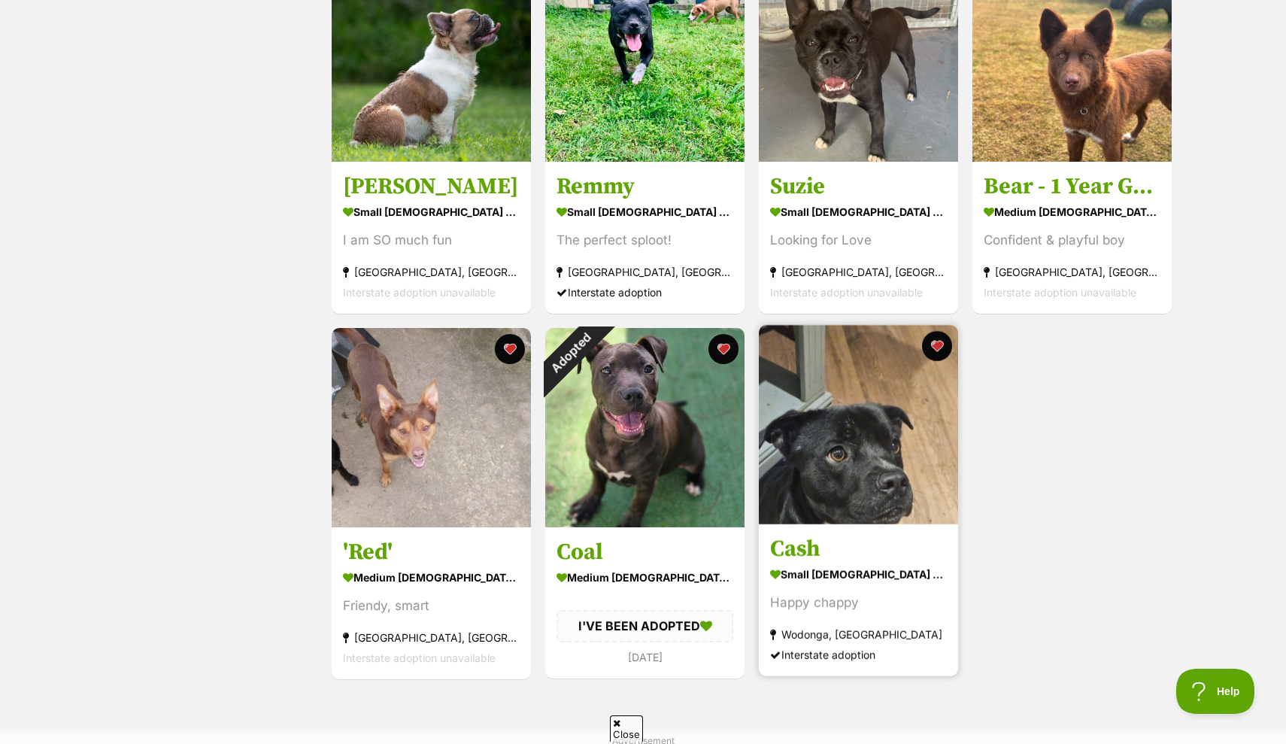
scroll to position [711, 0]
click at [845, 420] on img at bounding box center [858, 424] width 199 height 199
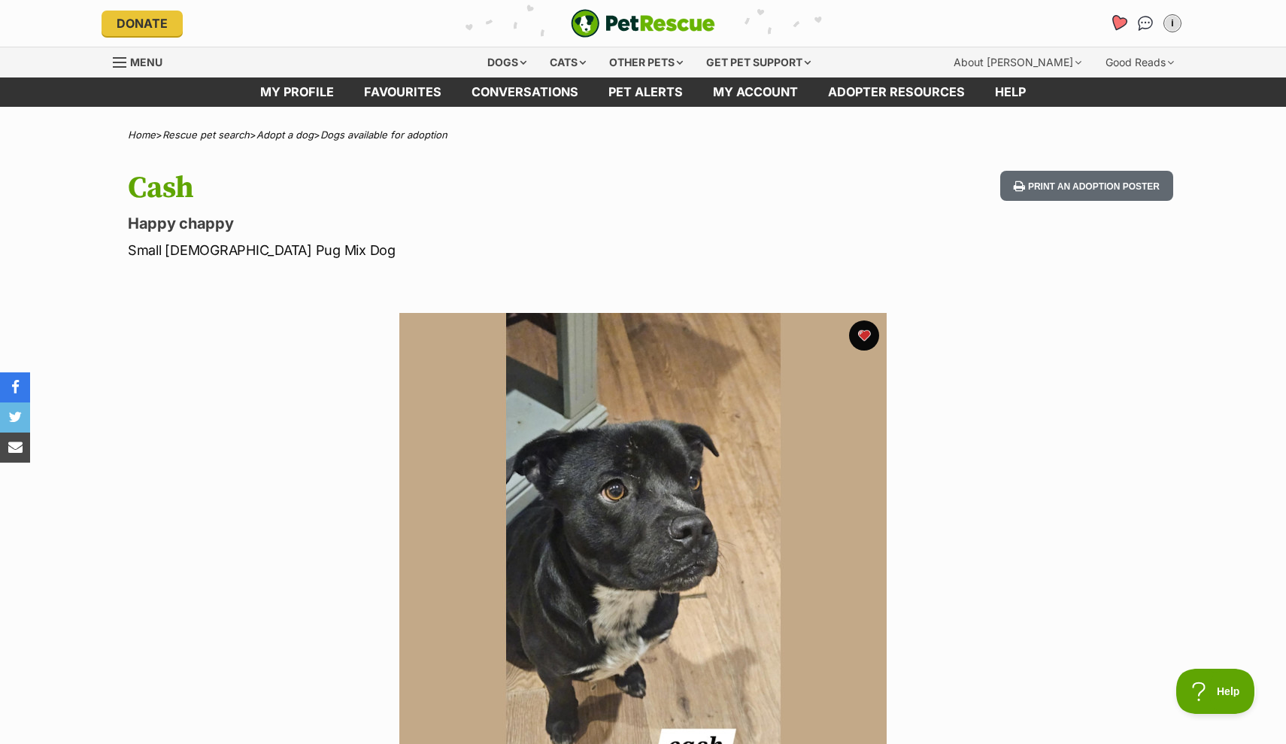
click at [1121, 26] on icon "Favourites" at bounding box center [1118, 22] width 18 height 17
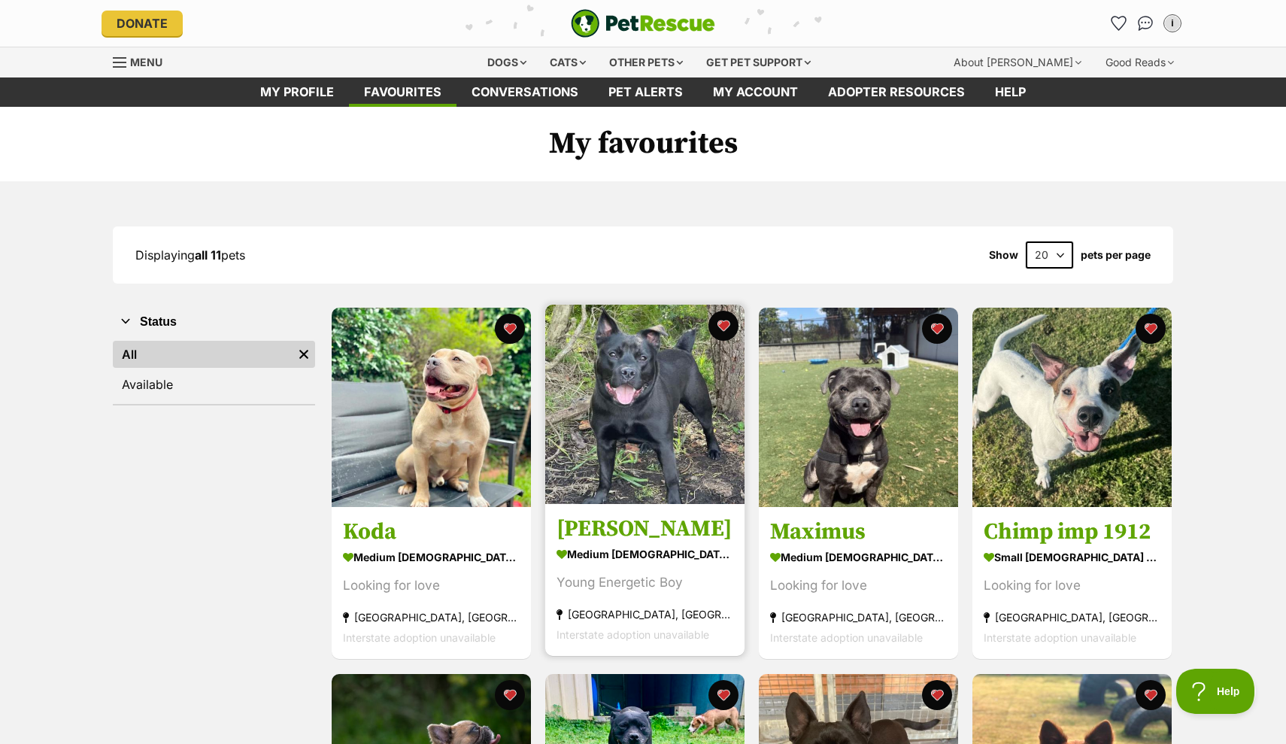
click at [660, 433] on img at bounding box center [644, 404] width 199 height 199
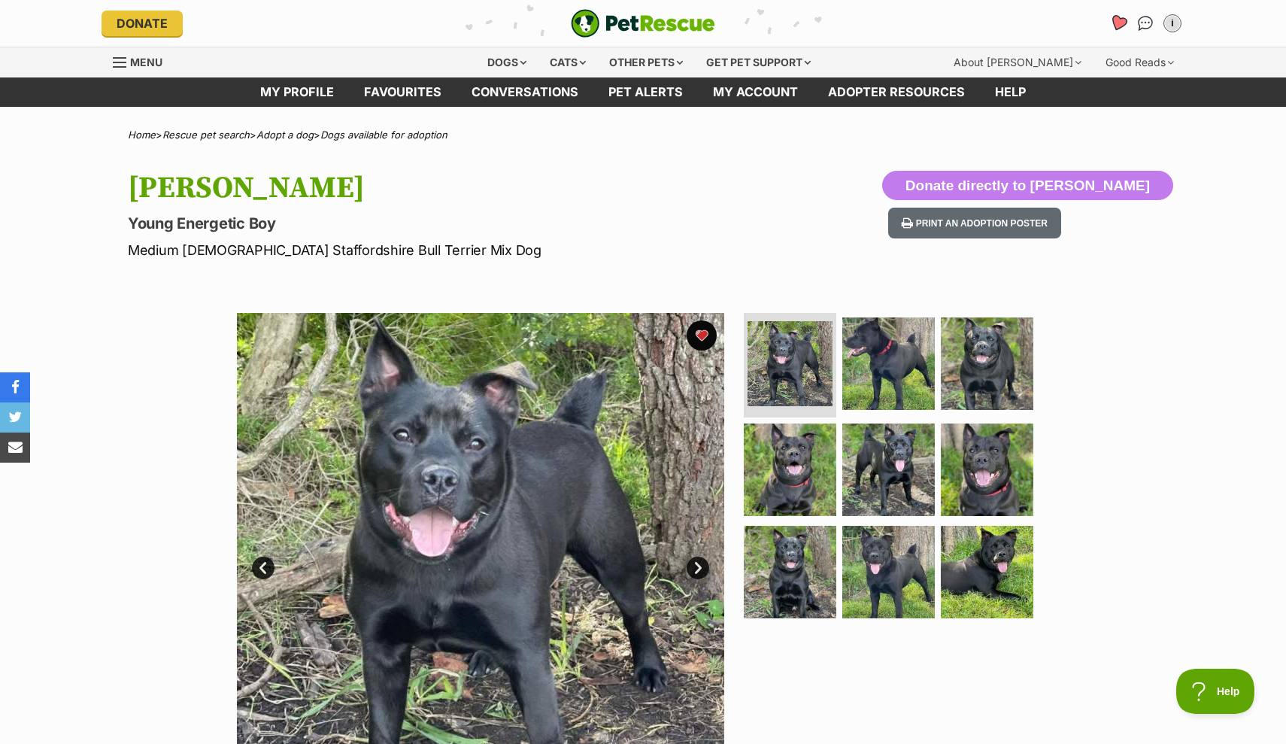
click at [1116, 23] on icon "Favourites" at bounding box center [1118, 22] width 18 height 17
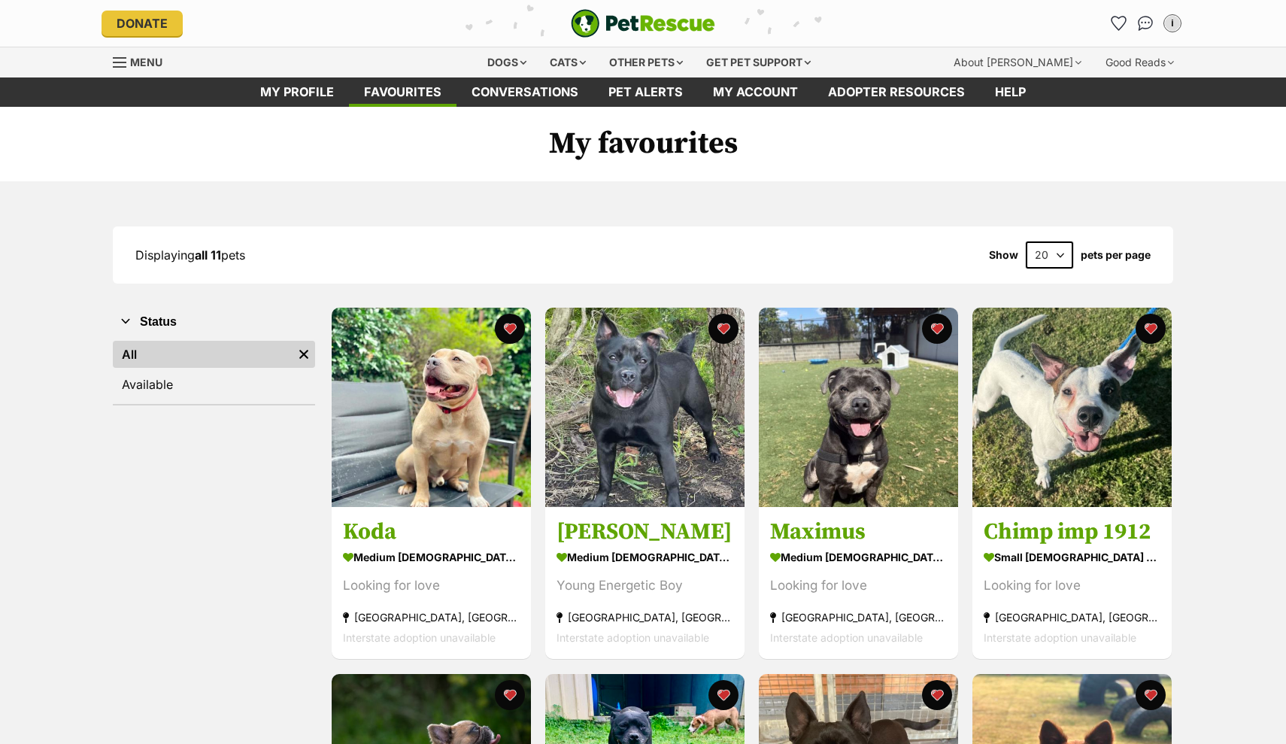
click at [411, 458] on img at bounding box center [431, 407] width 199 height 199
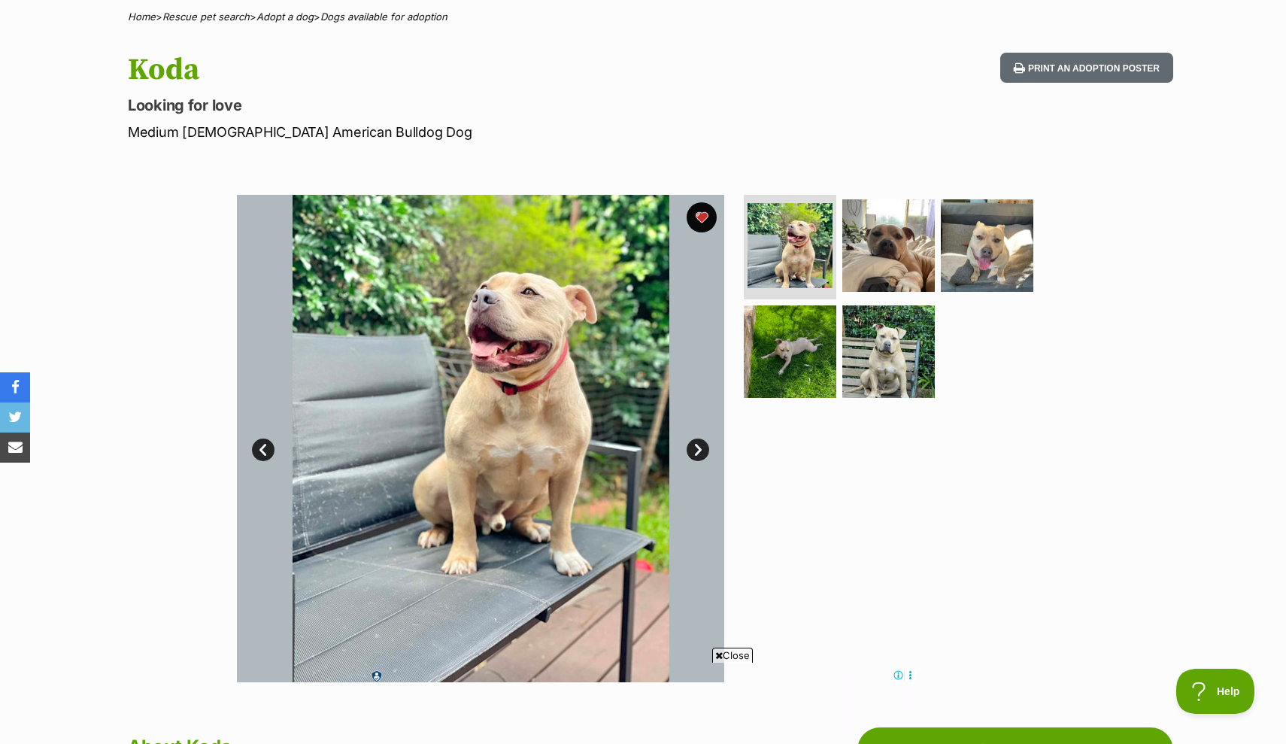
scroll to position [193, 0]
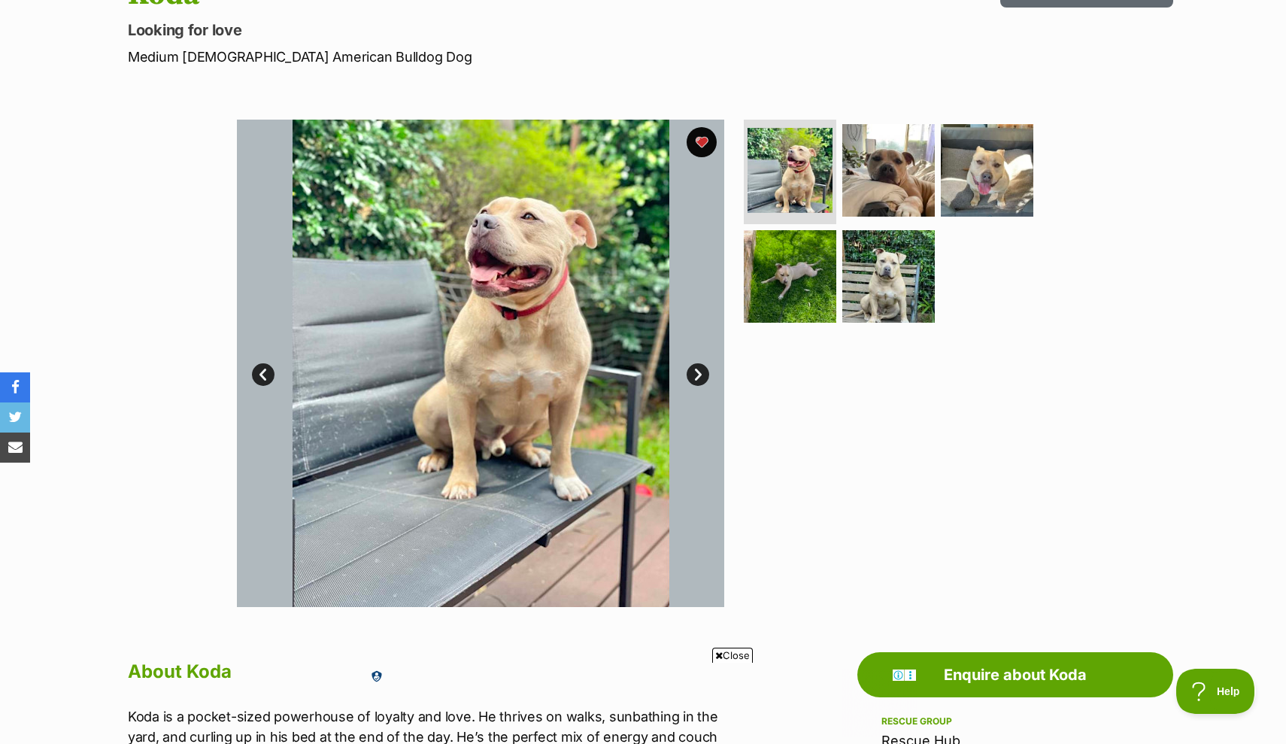
click at [695, 372] on link "Next" at bounding box center [698, 374] width 23 height 23
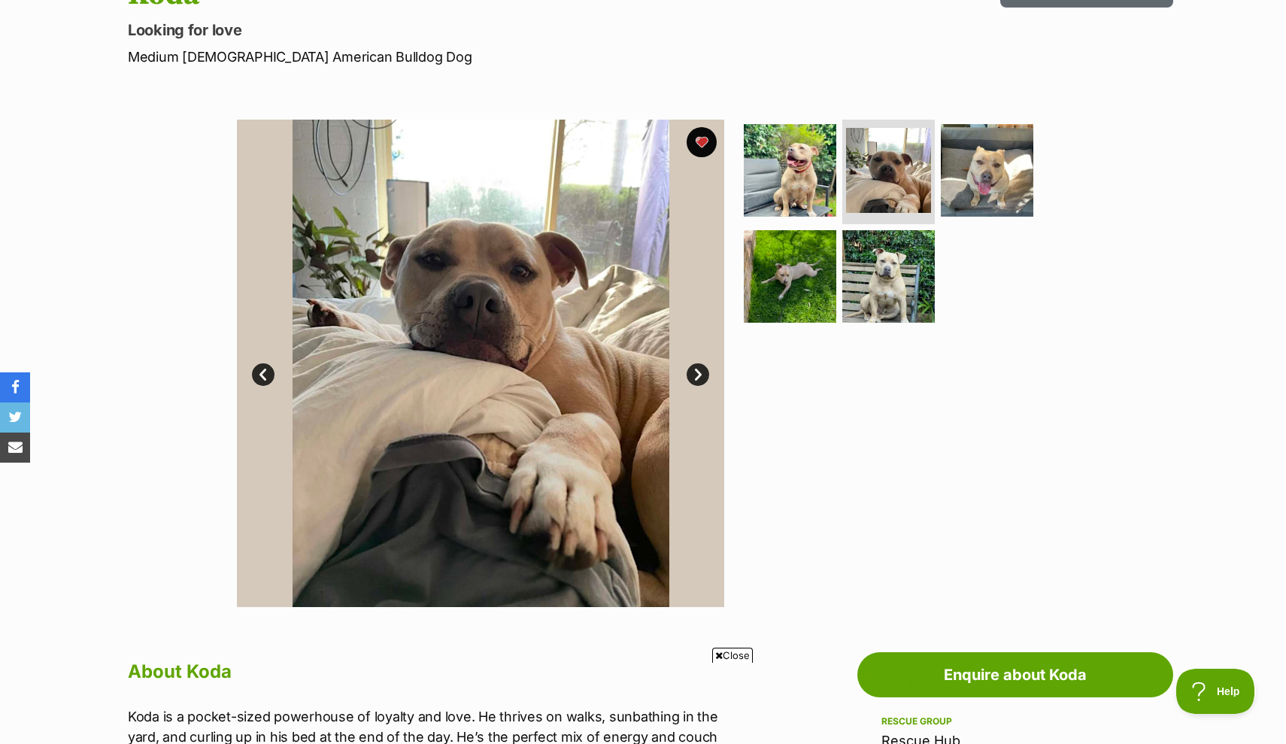
scroll to position [0, 0]
click at [695, 374] on link "Next" at bounding box center [698, 374] width 23 height 23
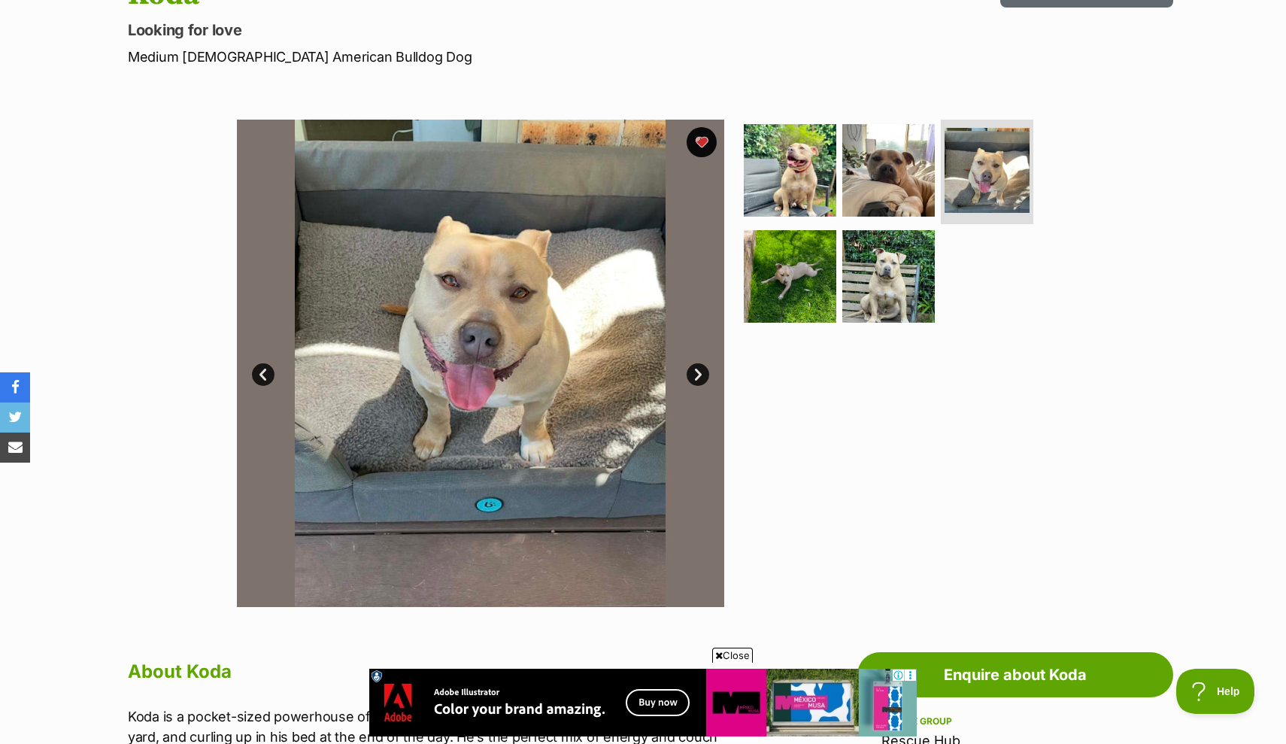
click at [695, 374] on link "Next" at bounding box center [698, 374] width 23 height 23
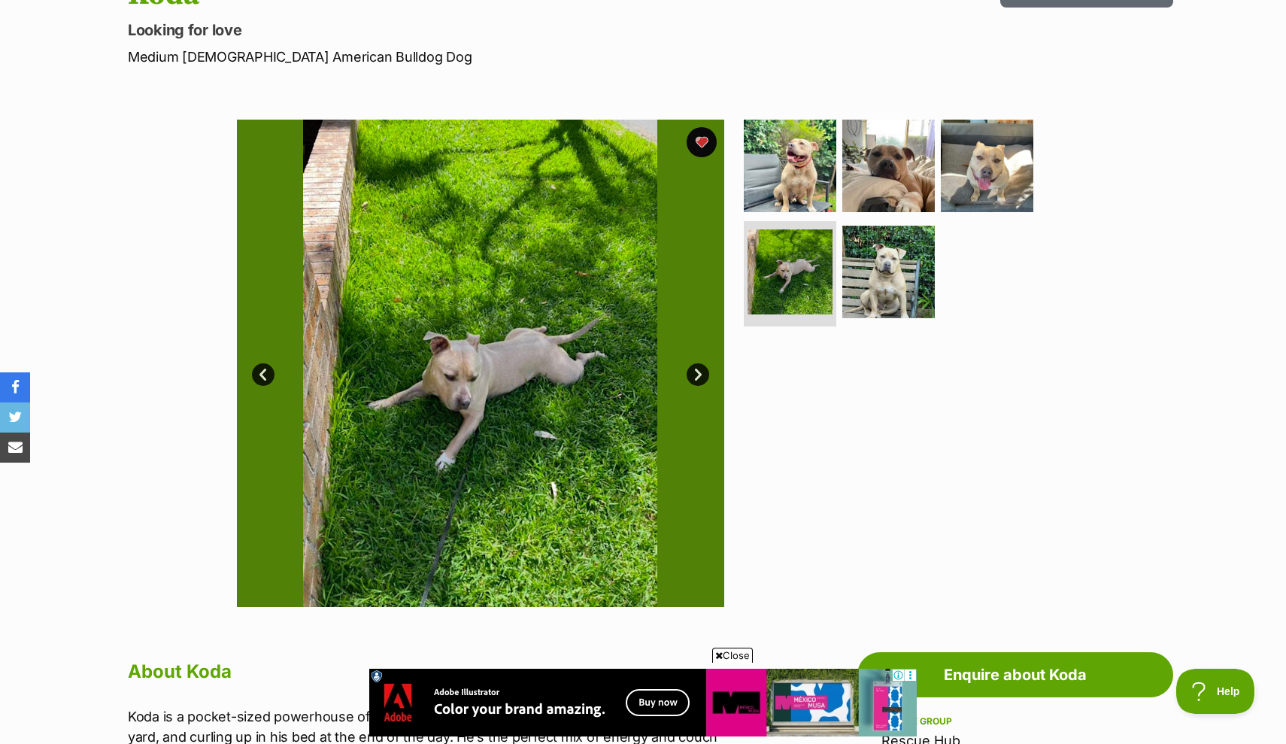
click at [695, 374] on link "Next" at bounding box center [698, 374] width 23 height 23
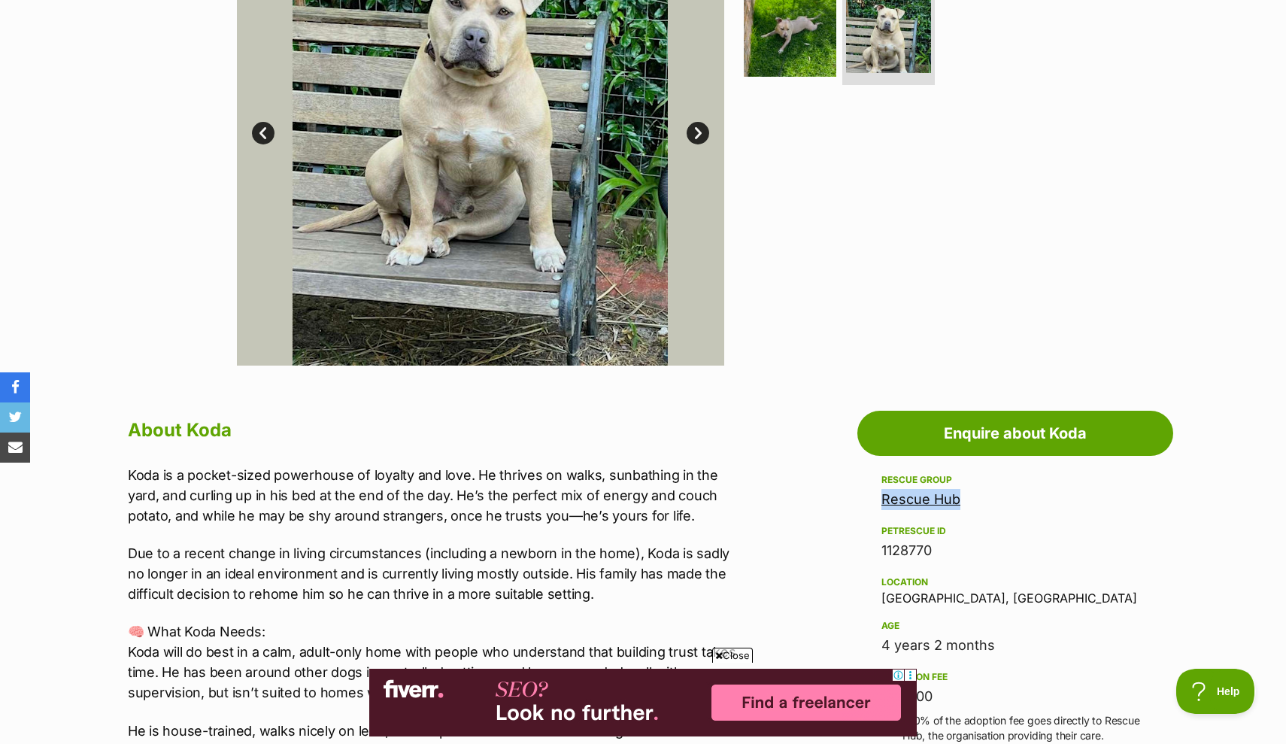
drag, startPoint x: 872, startPoint y: 490, endPoint x: 974, endPoint y: 508, distance: 103.2
copy link "Rescue Hub"
